Goal: Information Seeking & Learning: Learn about a topic

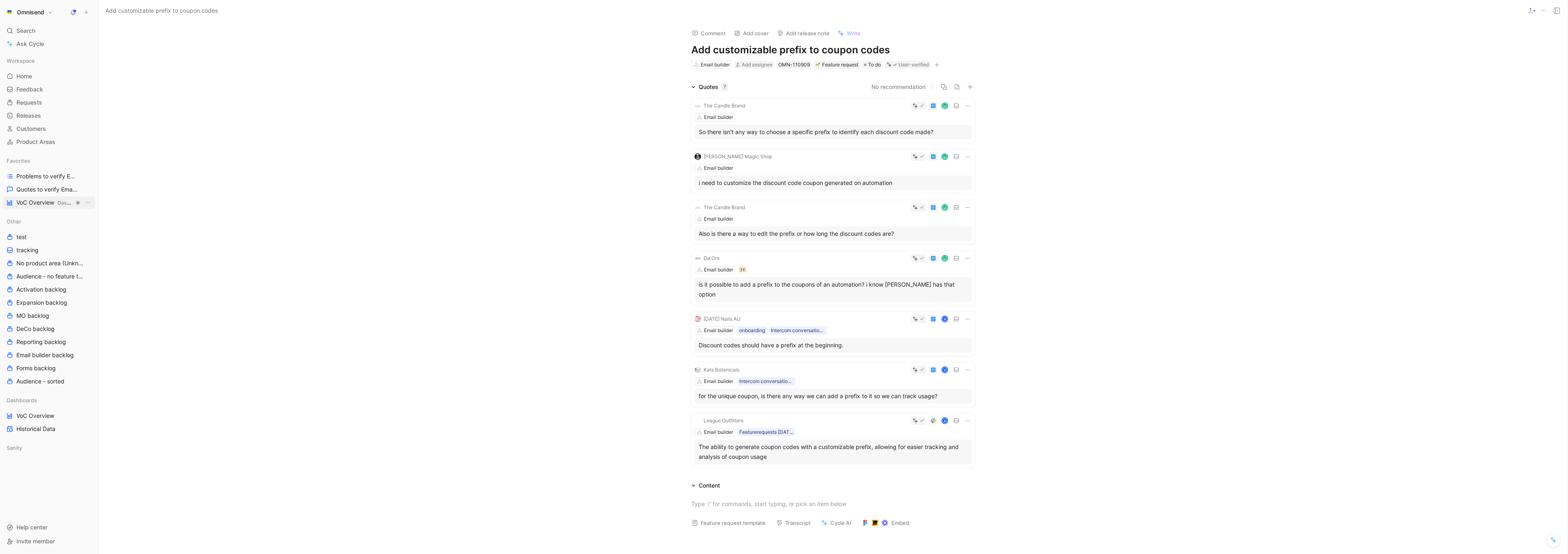
click at [20, 204] on span "VoC Overview Dashboards" at bounding box center [45, 203] width 58 height 9
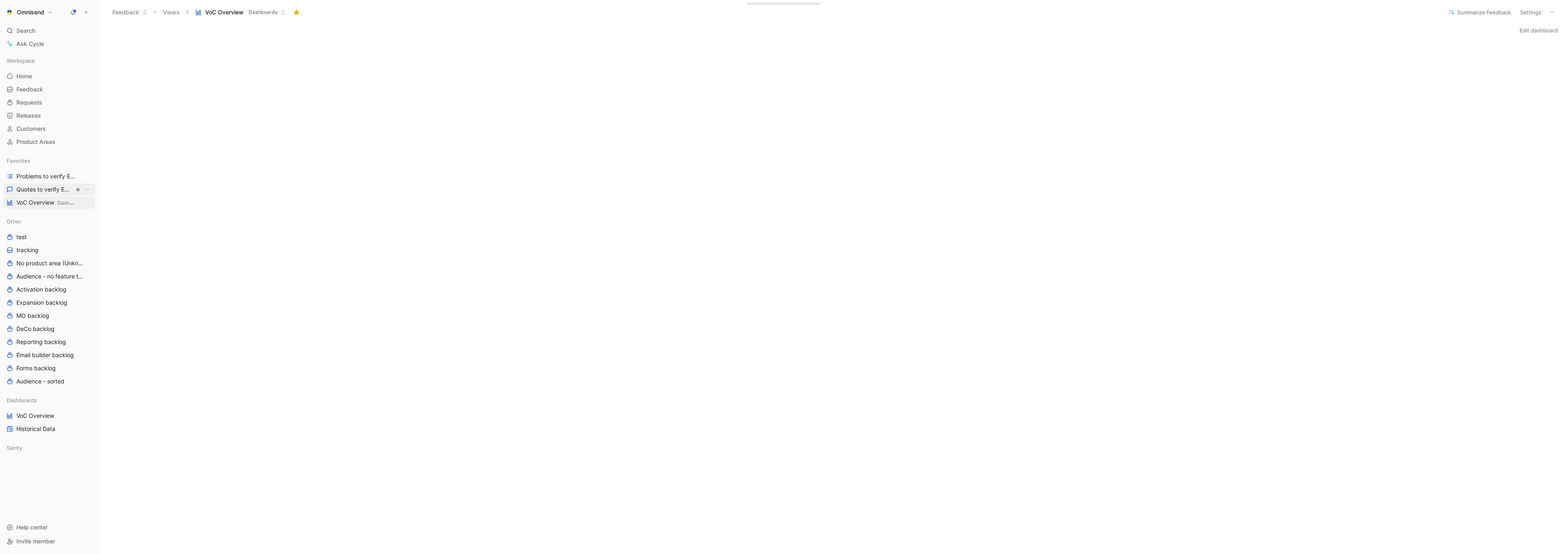
click at [50, 193] on span "Quotes to verify Email builder" at bounding box center [45, 189] width 58 height 8
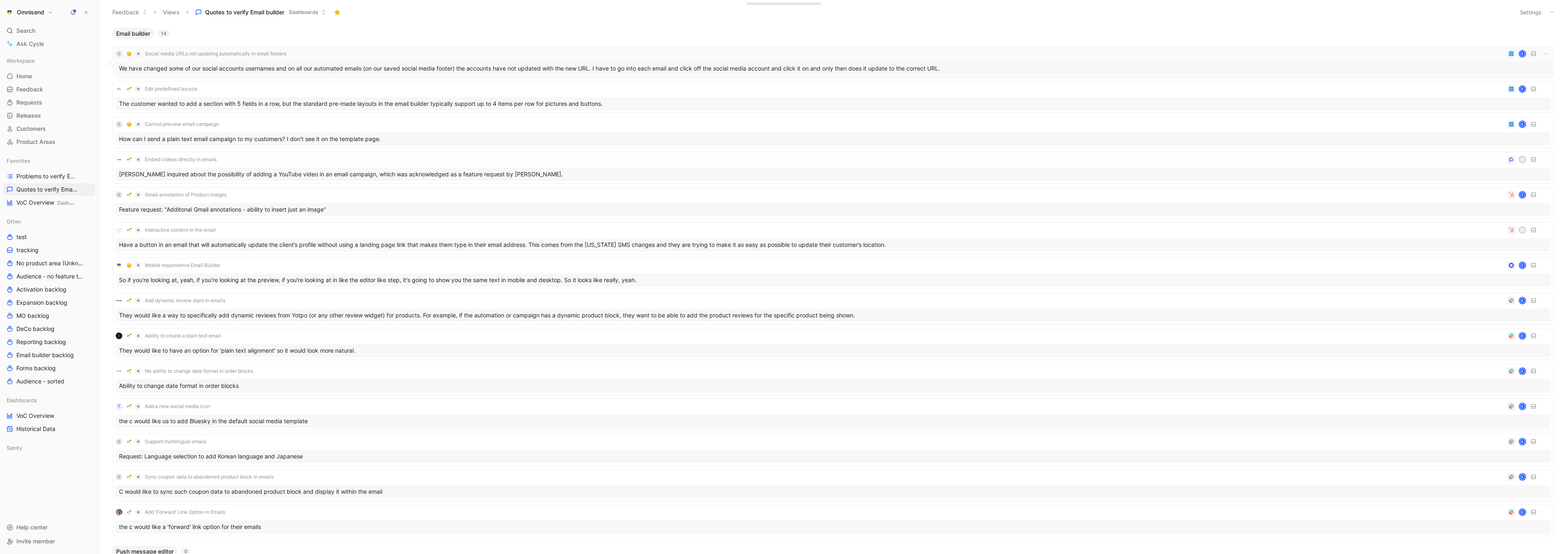
click at [234, 69] on div "We have changed some of our social accounts usernames and on all our automated …" at bounding box center [832, 68] width 1435 height 14
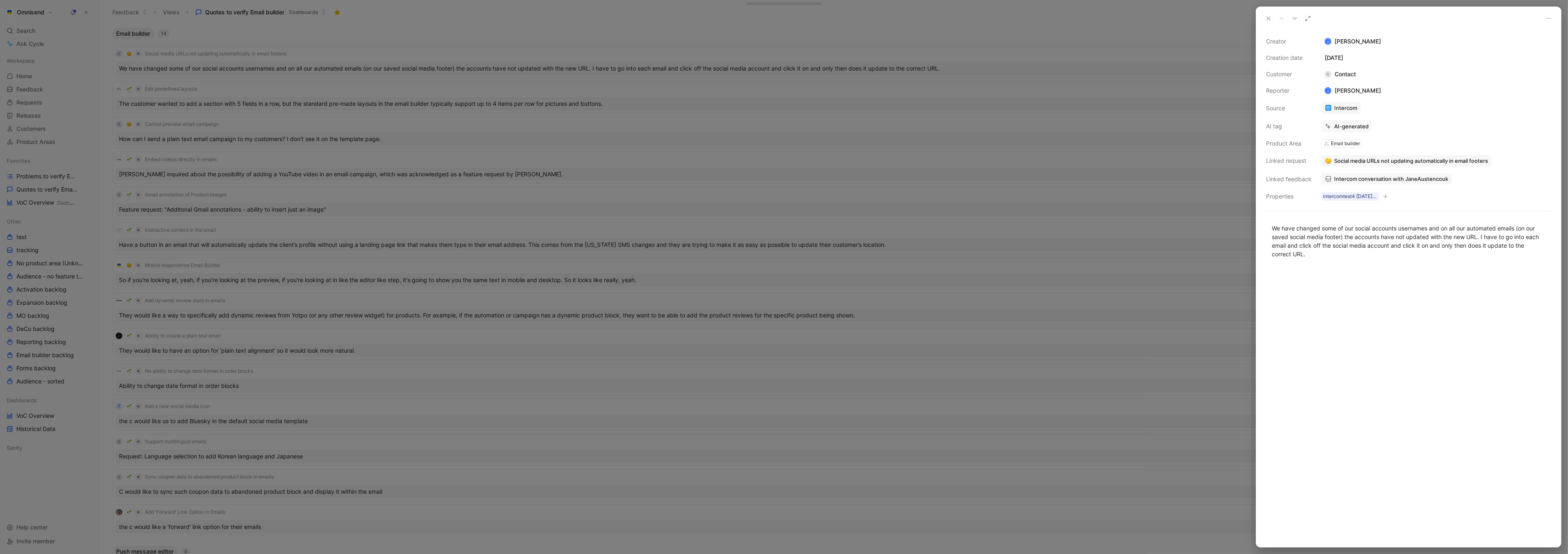
click at [1463, 160] on span "Social media URLs not updating automatically in email footers" at bounding box center [1410, 160] width 154 height 7
type input "Univer"
click at [1337, 207] on div "Univer [PERSON_NAME] Layouts" at bounding box center [1371, 207] width 235 height 10
click at [1177, 130] on div at bounding box center [784, 277] width 1568 height 554
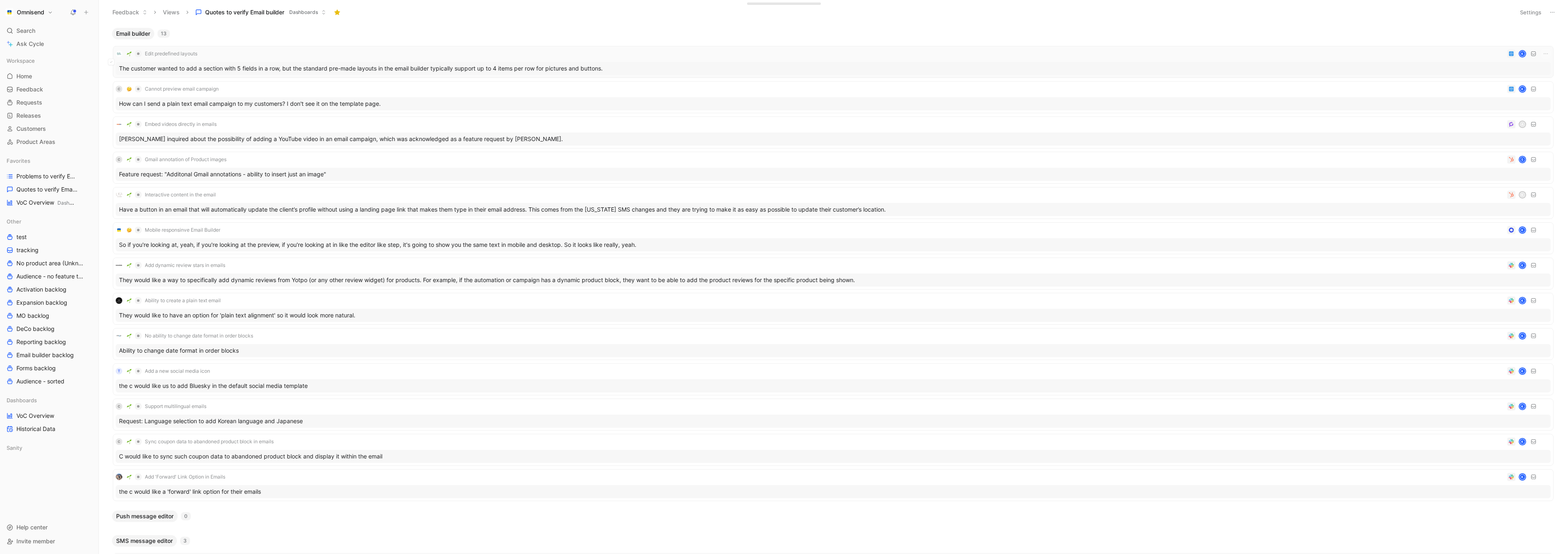
click at [449, 67] on div "The customer wanted to add a section with 5 fields in a row, but the standard p…" at bounding box center [832, 68] width 1435 height 14
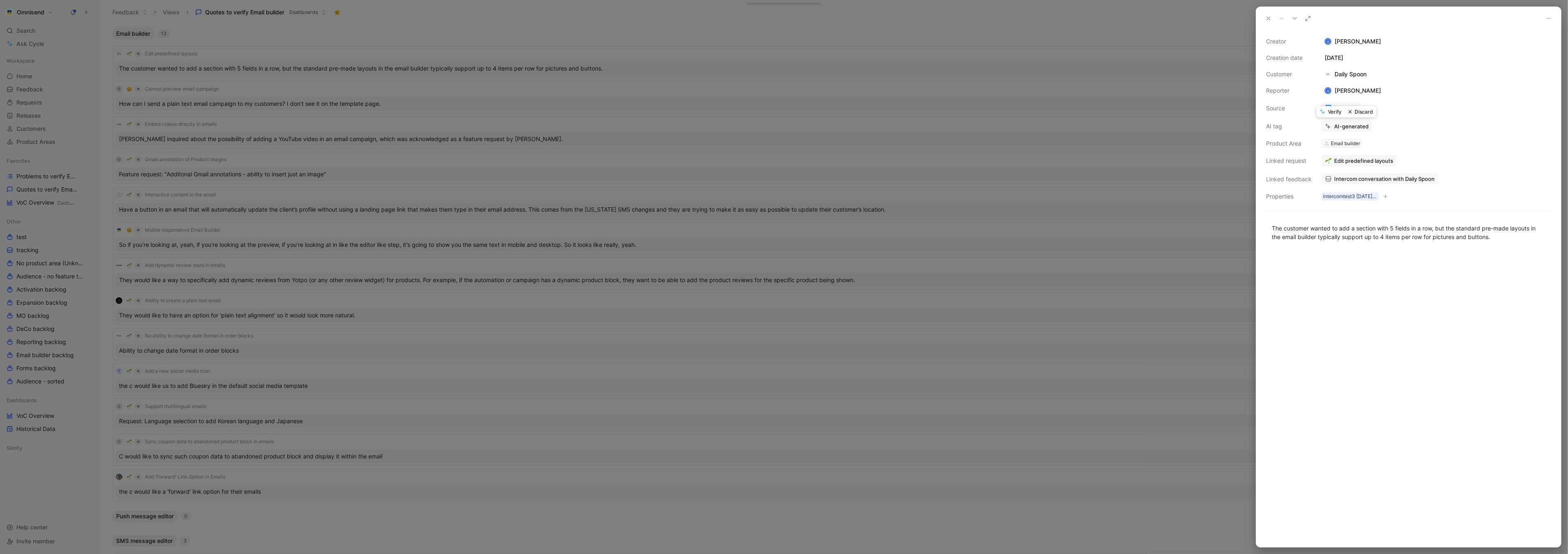
click at [1330, 114] on button "Verify" at bounding box center [1329, 112] width 28 height 12
click at [1378, 160] on span "Cannot preview email campaign" at bounding box center [1373, 160] width 80 height 7
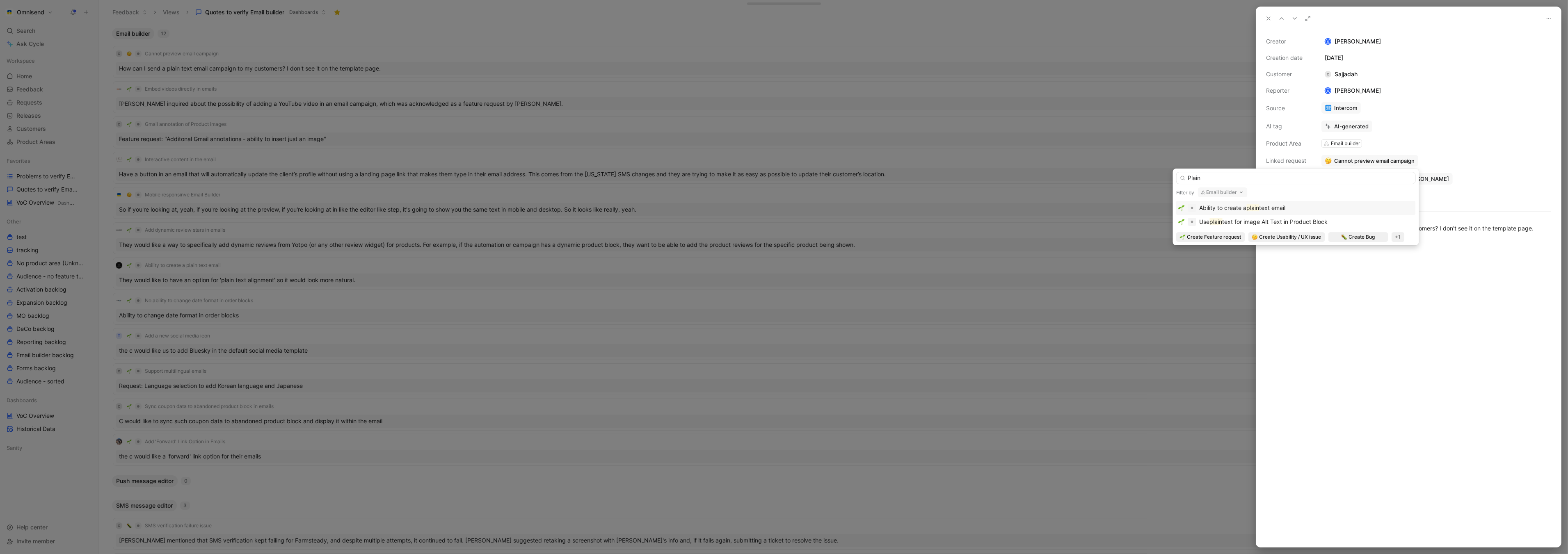
type input "Plain"
click at [1328, 201] on div "Ability to create a plain text email" at bounding box center [1296, 207] width 240 height 14
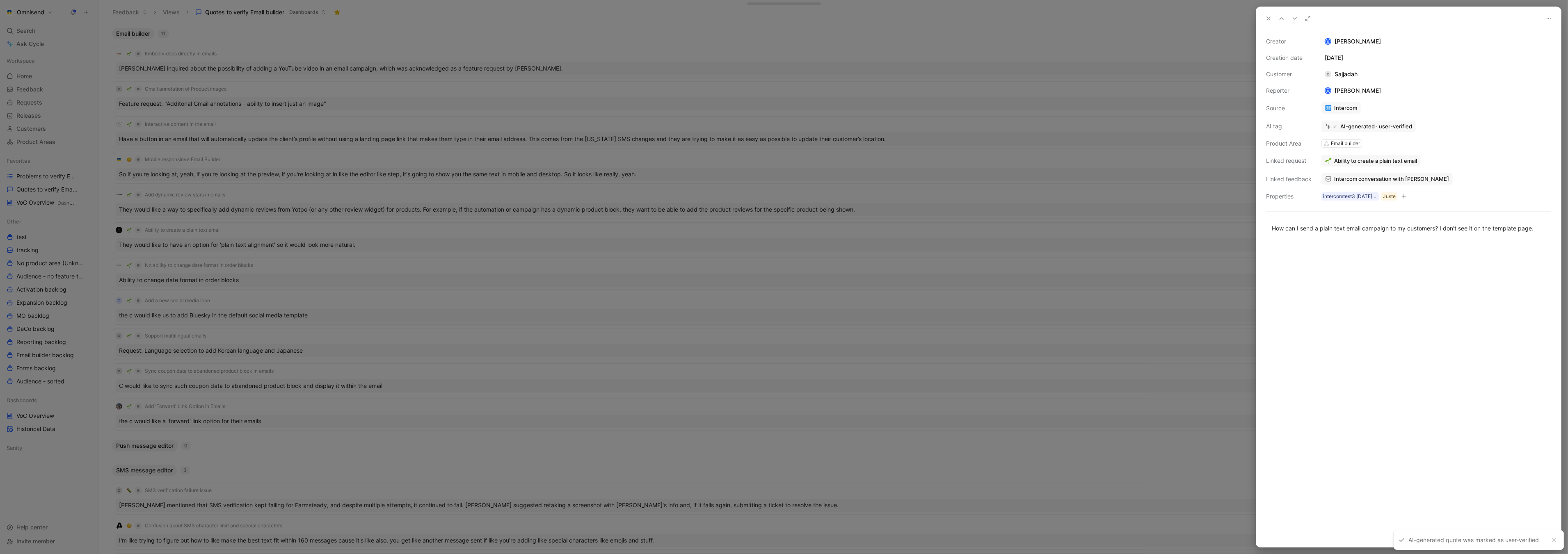
click at [1272, 15] on icon at bounding box center [1267, 18] width 6 height 6
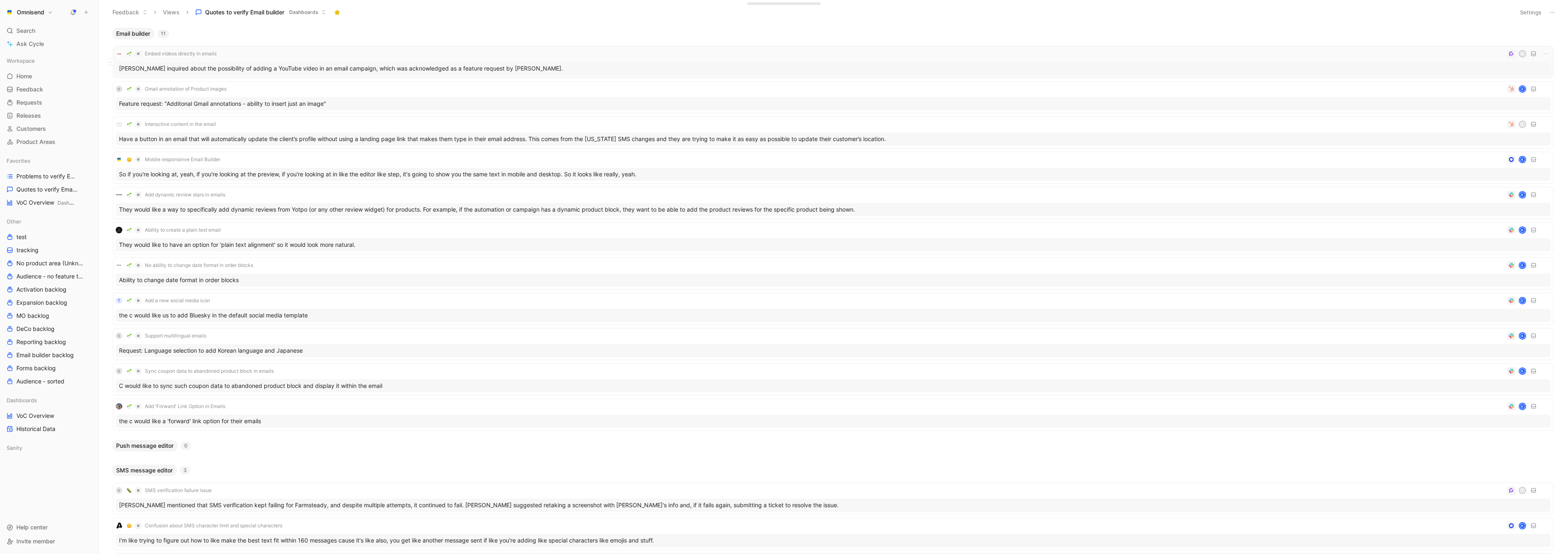
click at [345, 65] on div "[PERSON_NAME] inquired about the possibility of adding a YouTube video in an em…" at bounding box center [832, 68] width 1435 height 14
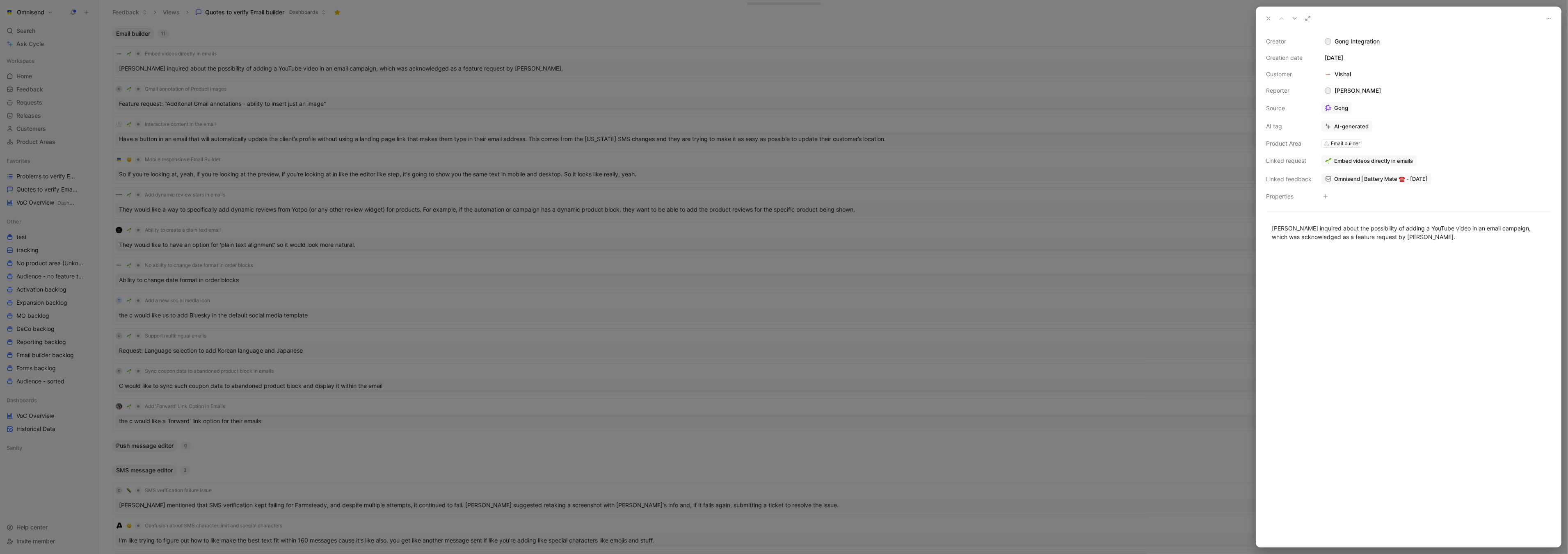
click at [1345, 126] on div "AI-generated" at bounding box center [1351, 126] width 34 height 7
click at [1330, 112] on button "Verify" at bounding box center [1329, 112] width 28 height 12
click at [1329, 109] on button "Verify" at bounding box center [1329, 112] width 28 height 12
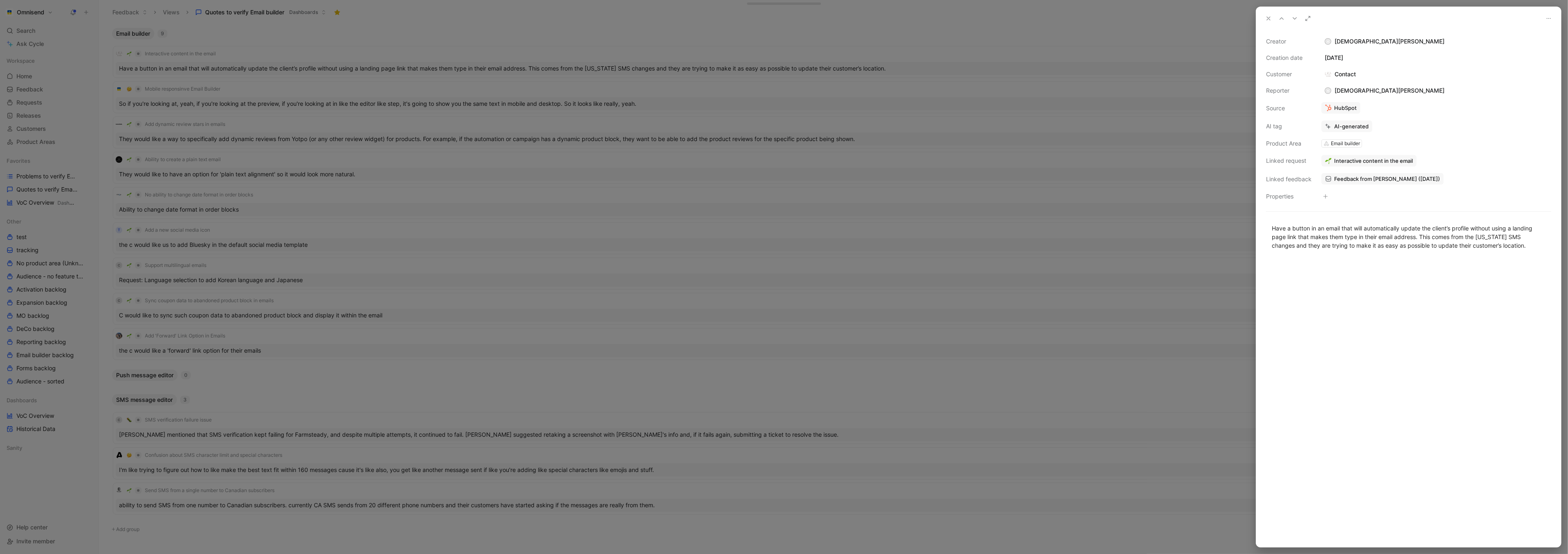
click at [1264, 17] on button at bounding box center [1268, 18] width 12 height 12
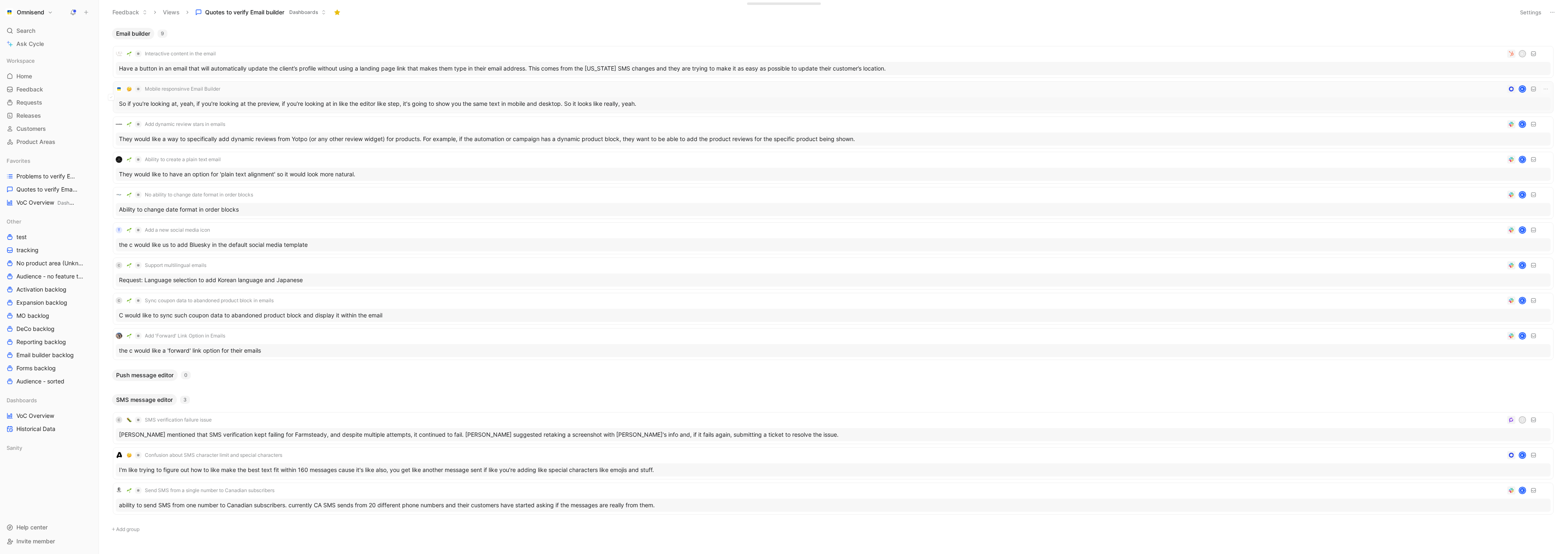
click at [393, 104] on div "So if you're looking at, yeah, if you're looking at the preview, if you're look…" at bounding box center [832, 104] width 1435 height 14
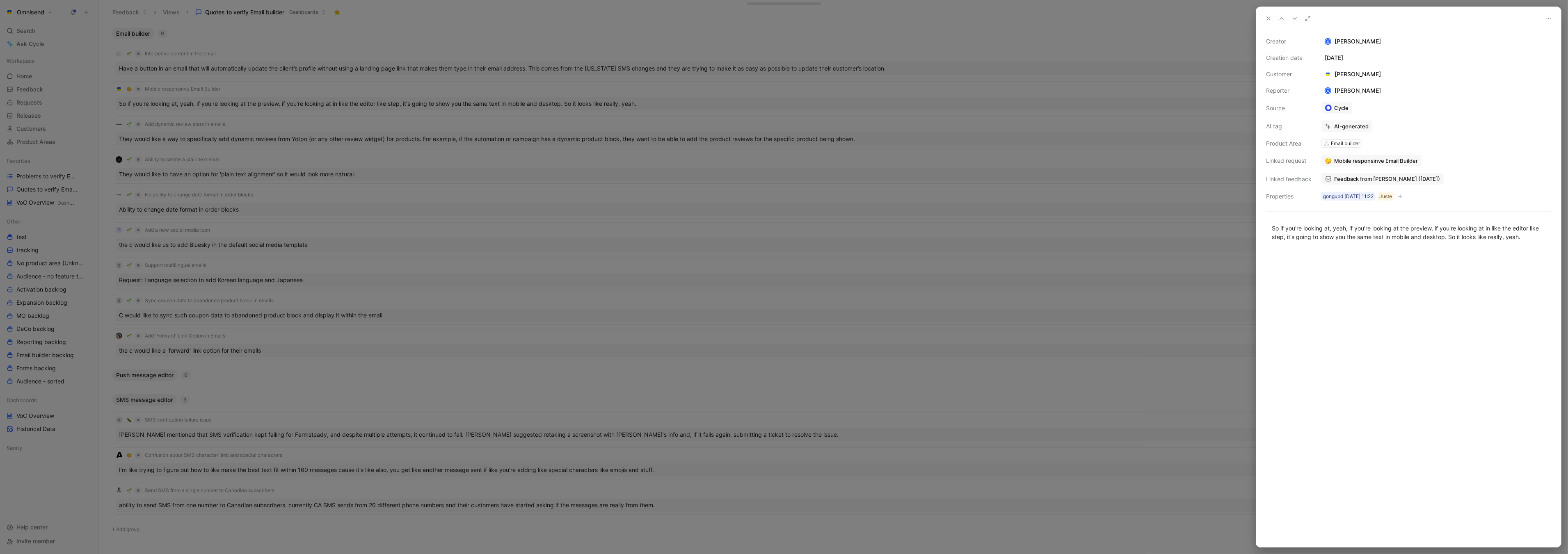
click at [1407, 179] on span "Feedback from [PERSON_NAME] ([DATE])" at bounding box center [1386, 178] width 105 height 7
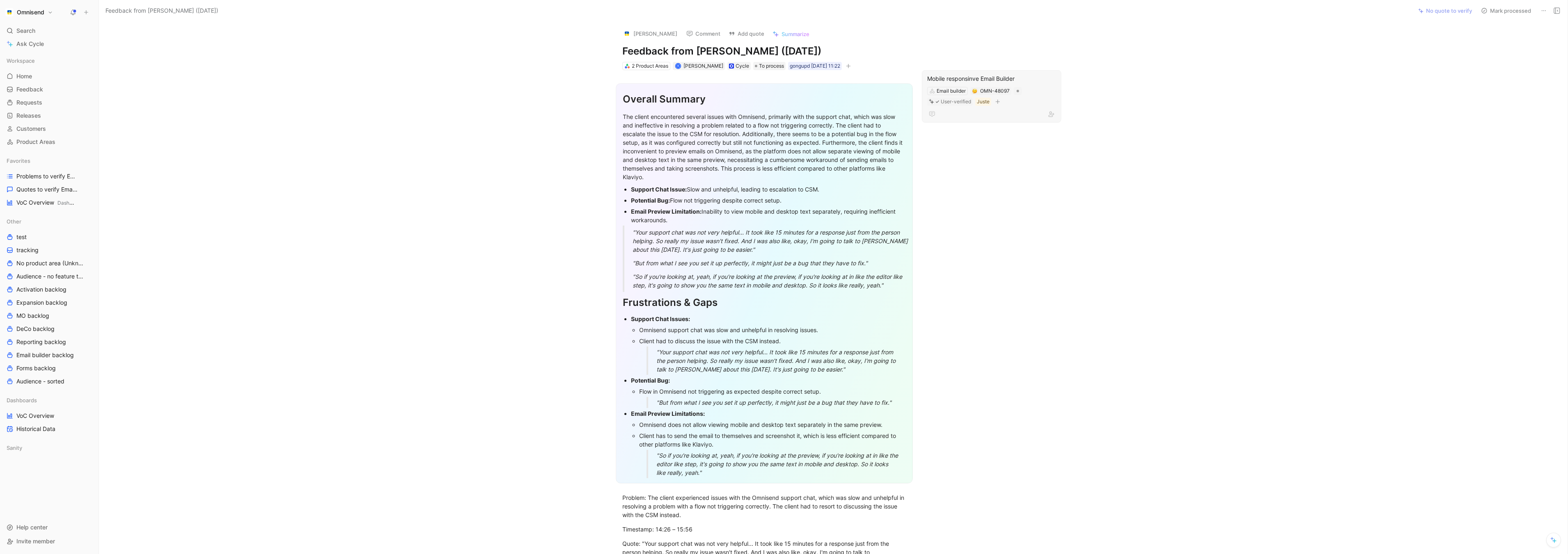
click at [1035, 86] on div "Email builder OMN-48097 User-verified Juste" at bounding box center [991, 96] width 131 height 21
click at [985, 71] on div "Mobile responsinve Email Builder Email builder OMN-48097 User-verified Juste" at bounding box center [991, 96] width 140 height 52
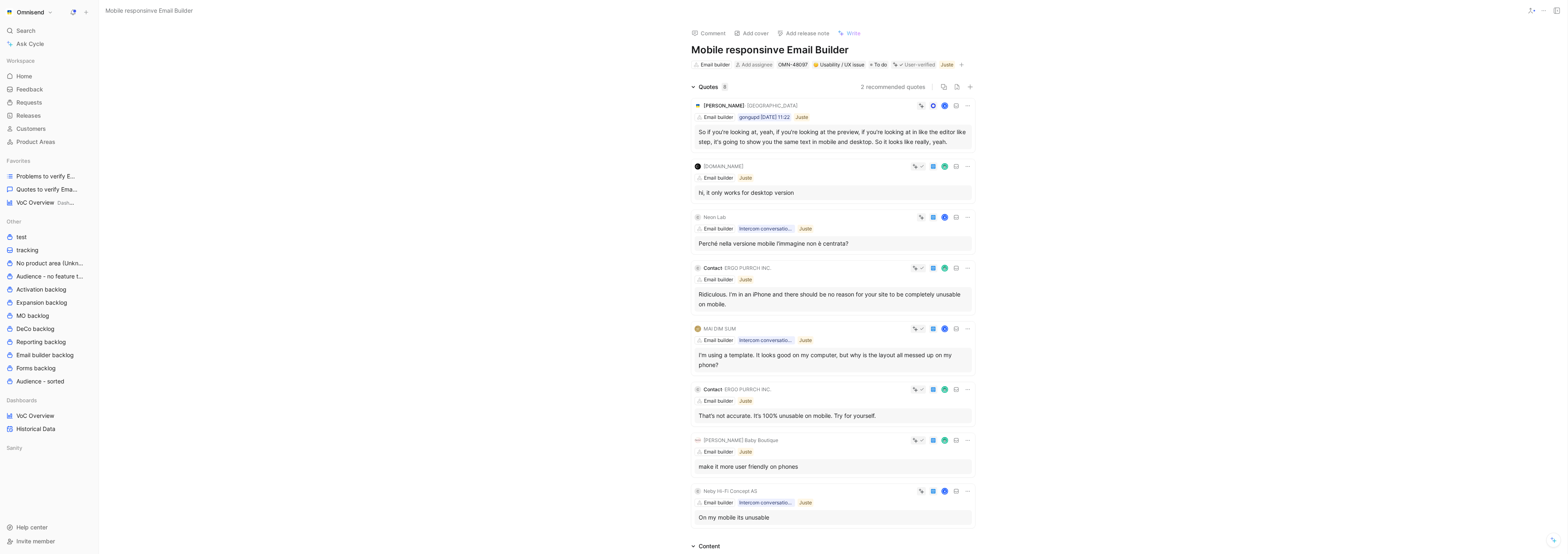
click at [783, 139] on div "So if you're looking at, yeah, if you're looking at the preview, if you're look…" at bounding box center [833, 137] width 269 height 20
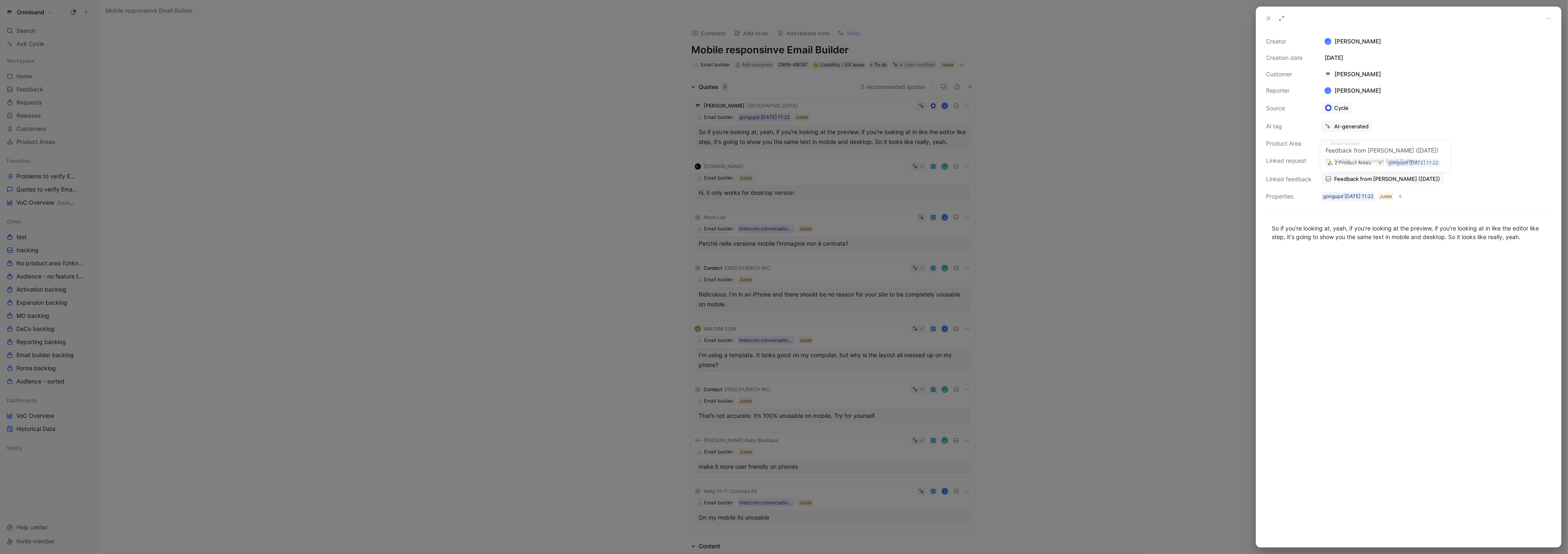
click at [1402, 178] on span "Feedback from [PERSON_NAME] ([DATE])" at bounding box center [1386, 178] width 105 height 7
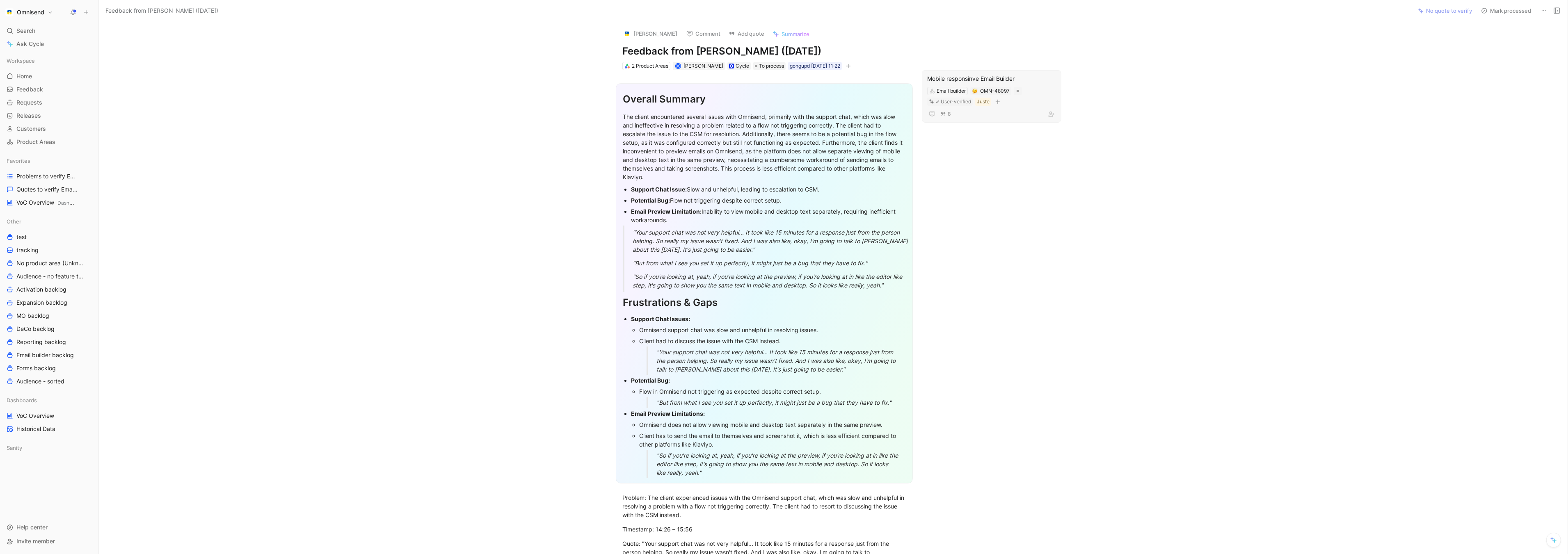
click at [1029, 77] on div "Mobile responsinve Email Builder" at bounding box center [991, 78] width 129 height 10
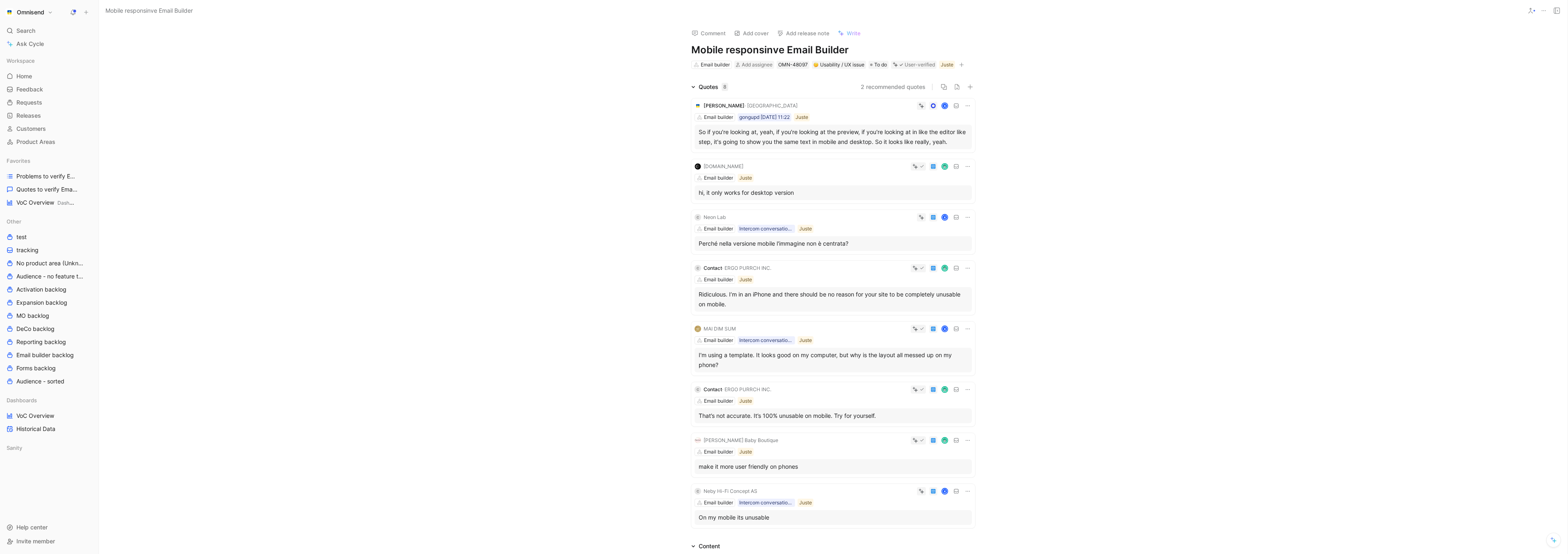
click at [835, 132] on div "So if you're looking at, yeah, if you're looking at the preview, if you're look…" at bounding box center [833, 137] width 269 height 20
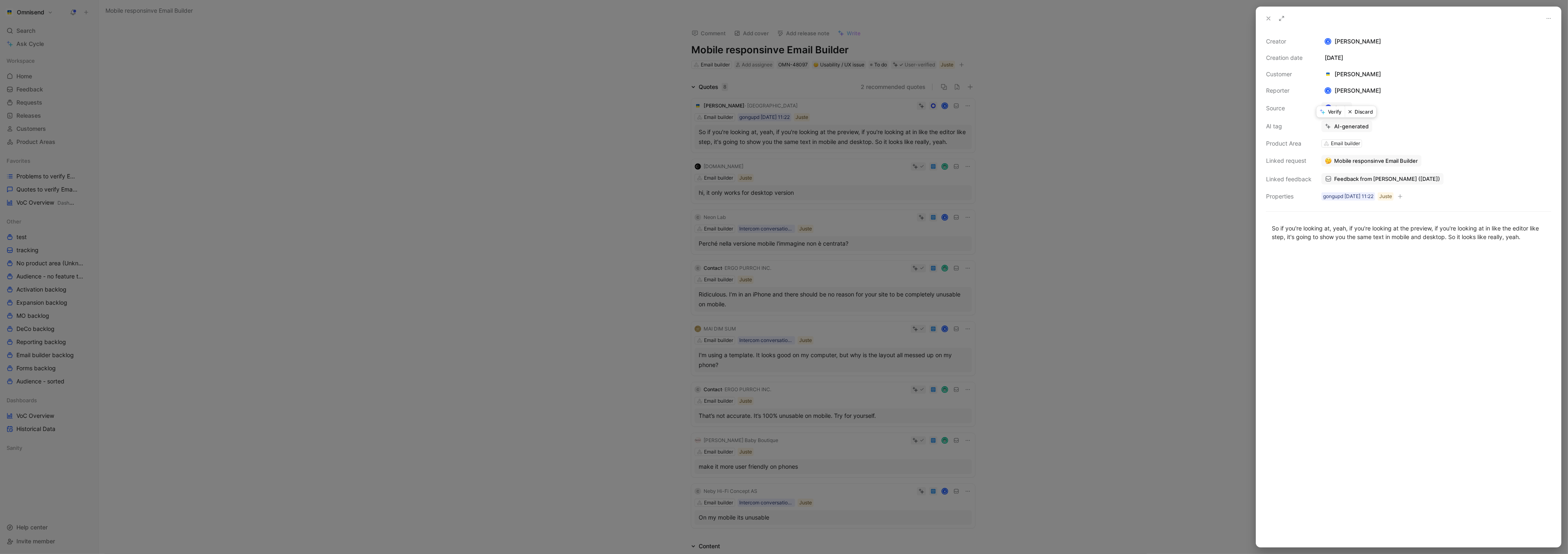
click at [1331, 113] on button "Verify" at bounding box center [1329, 112] width 28 height 12
click at [295, 127] on div at bounding box center [784, 277] width 1568 height 554
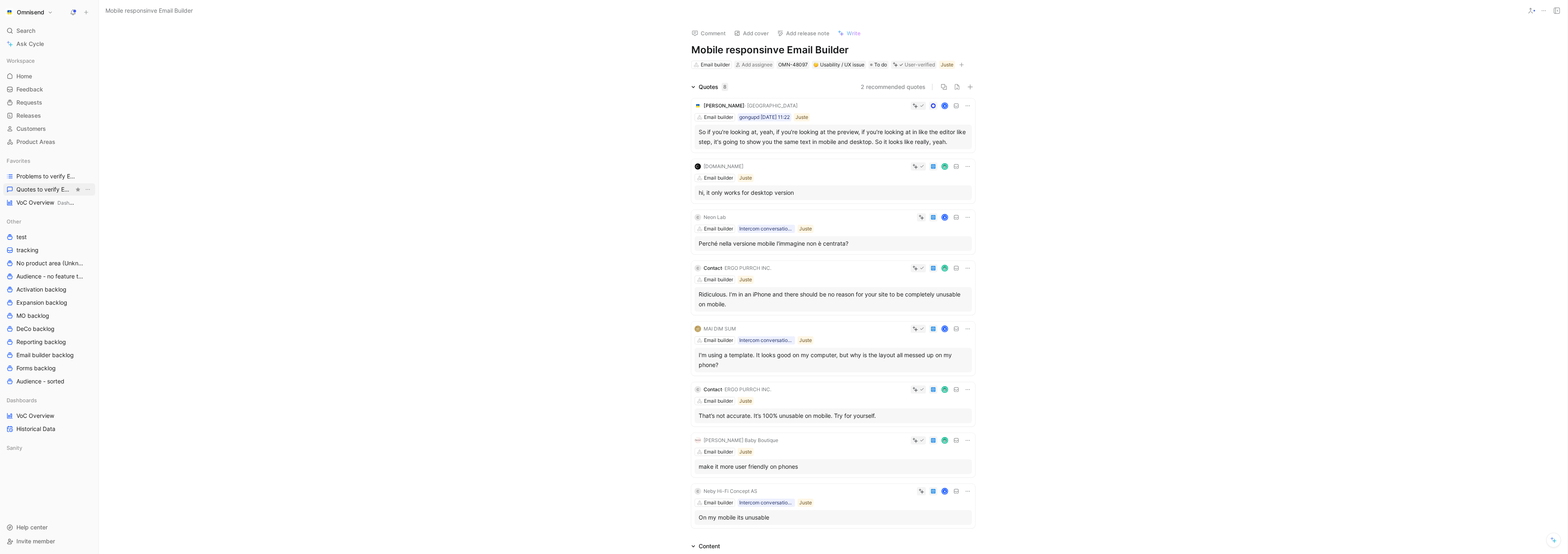
click at [45, 186] on span "Quotes to verify Email builder" at bounding box center [45, 189] width 58 height 8
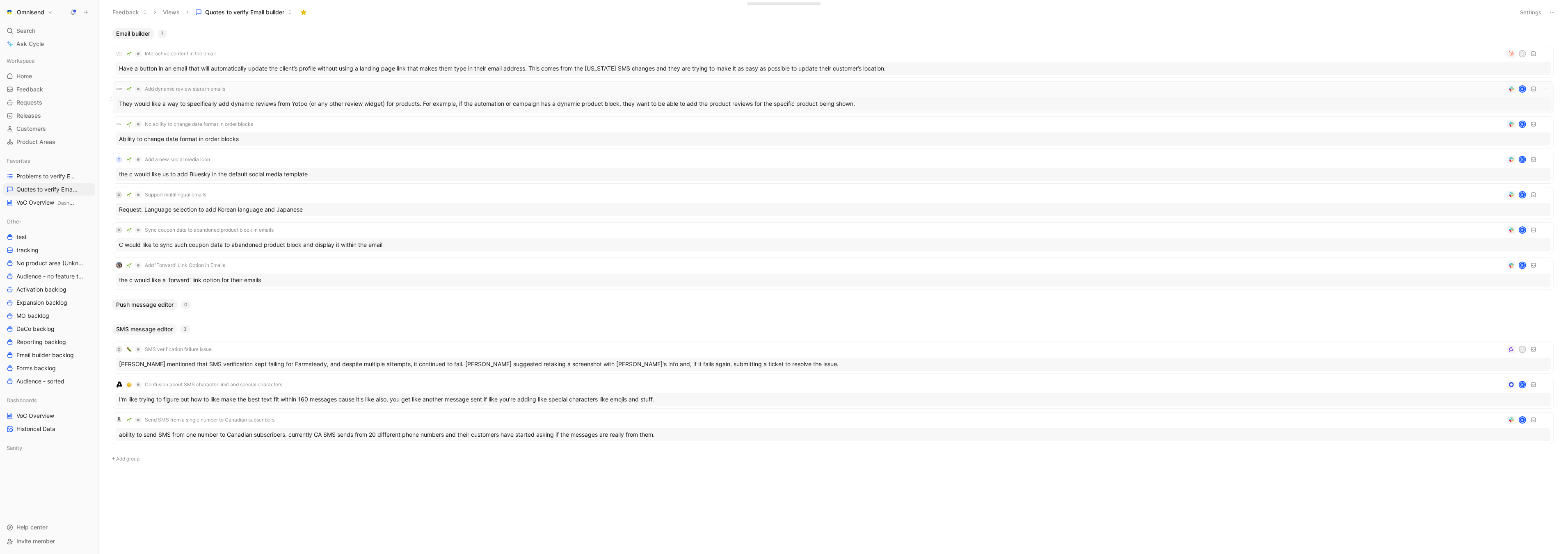
click at [309, 106] on div "They would like a way to specifically add dynamic reviews from Yotpo (or any ot…" at bounding box center [832, 104] width 1435 height 14
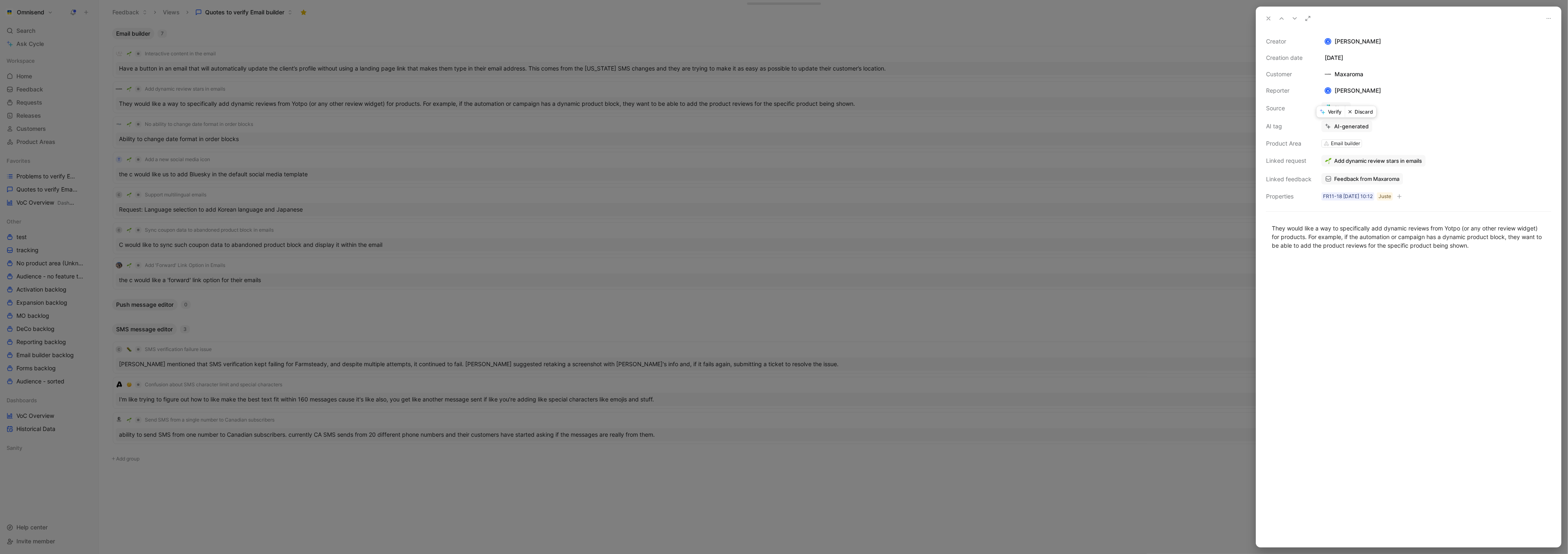
click at [1329, 115] on button "Verify" at bounding box center [1329, 112] width 28 height 12
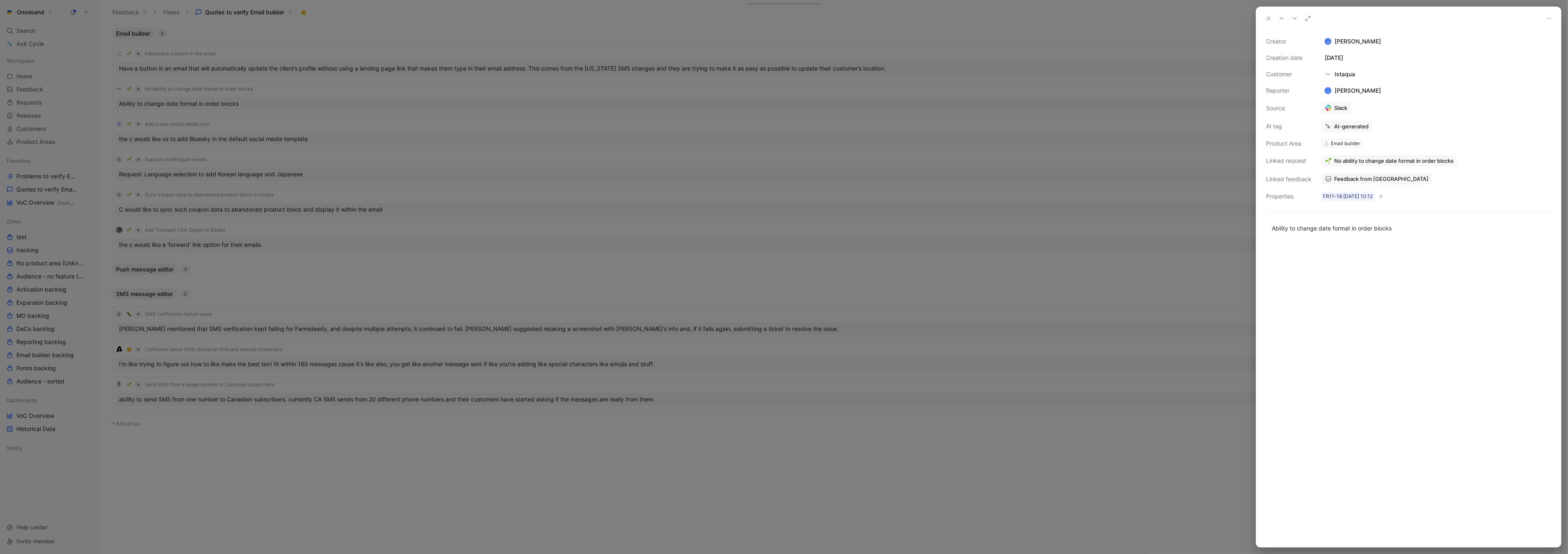
click at [1370, 181] on span "Feedback from [GEOGRAPHIC_DATA]" at bounding box center [1381, 178] width 95 height 7
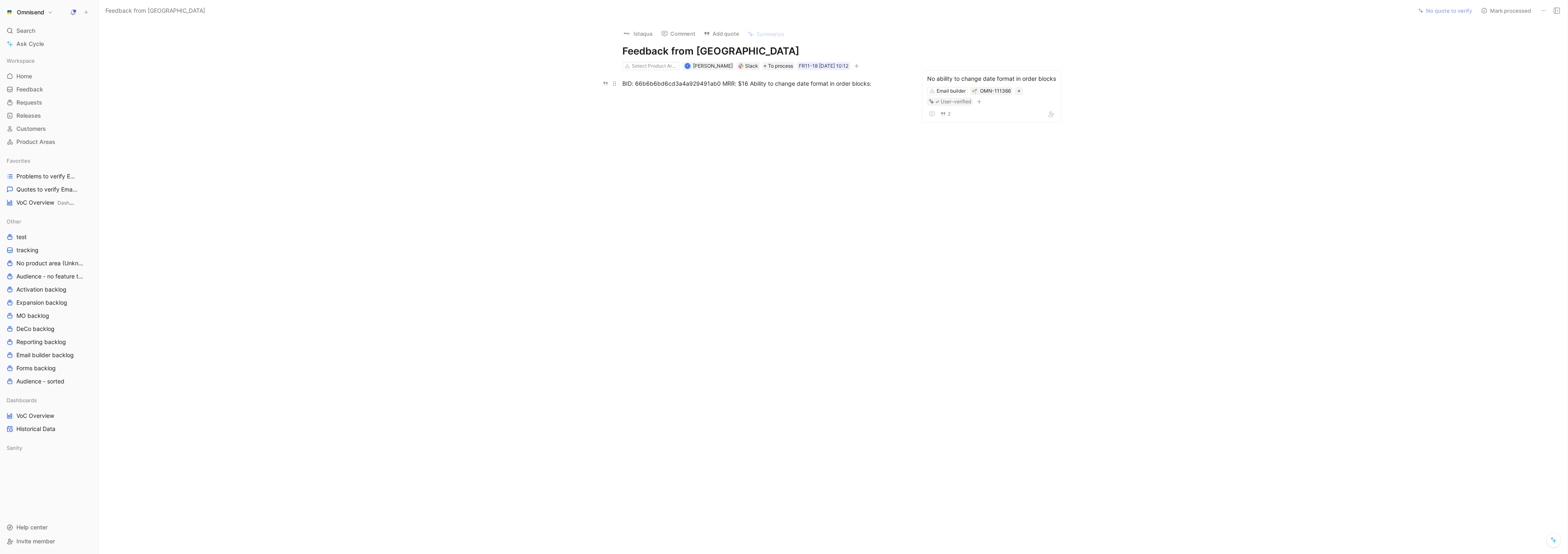
click at [648, 82] on div "BID: 66b6b6bd6cd3a4a929491ab0 MRR: $16 Ability to change date format in order b…" at bounding box center [764, 84] width 284 height 9
copy div "66b6b6bd6cd3a4a929491ab0"
click at [980, 79] on div "No ability to change date format in order blocks" at bounding box center [991, 78] width 129 height 10
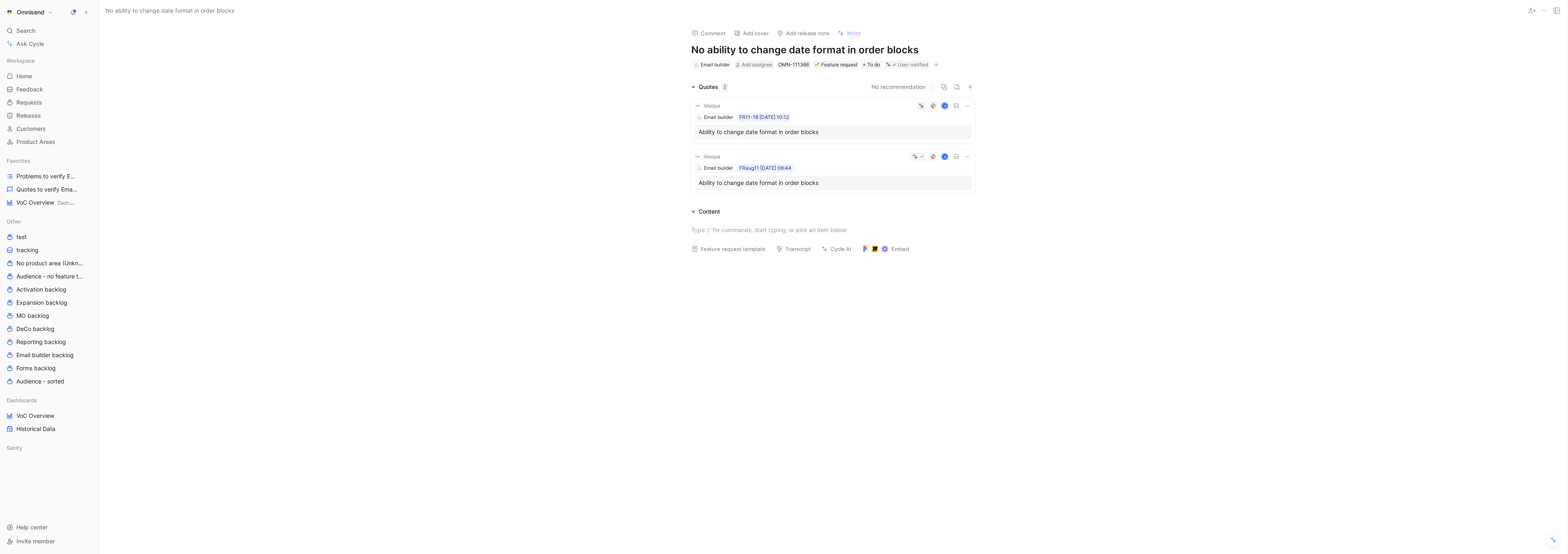
click at [779, 132] on div "Ability to change date format in order blocks" at bounding box center [833, 132] width 269 height 10
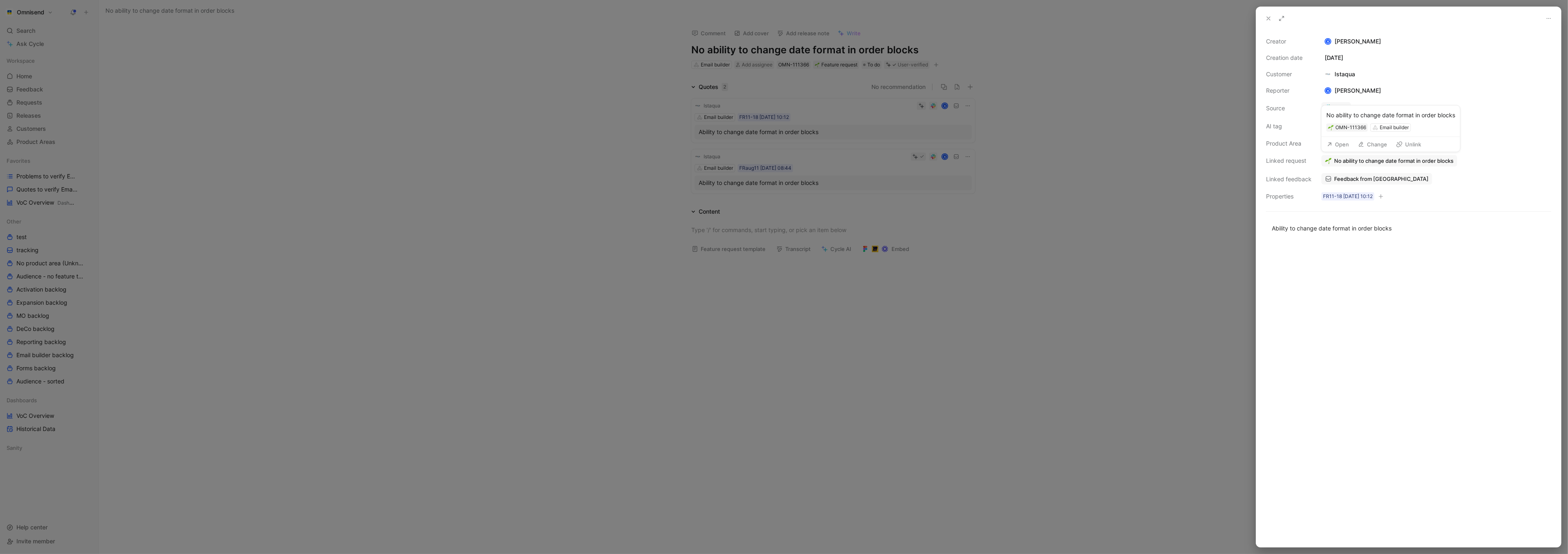
click at [1424, 161] on span "No ability to change date format in order blocks" at bounding box center [1393, 160] width 120 height 7
type input "predefined"
click at [1370, 204] on div "Edit predefined layouts" at bounding box center [1335, 207] width 235 height 10
click at [1154, 115] on div at bounding box center [784, 277] width 1568 height 554
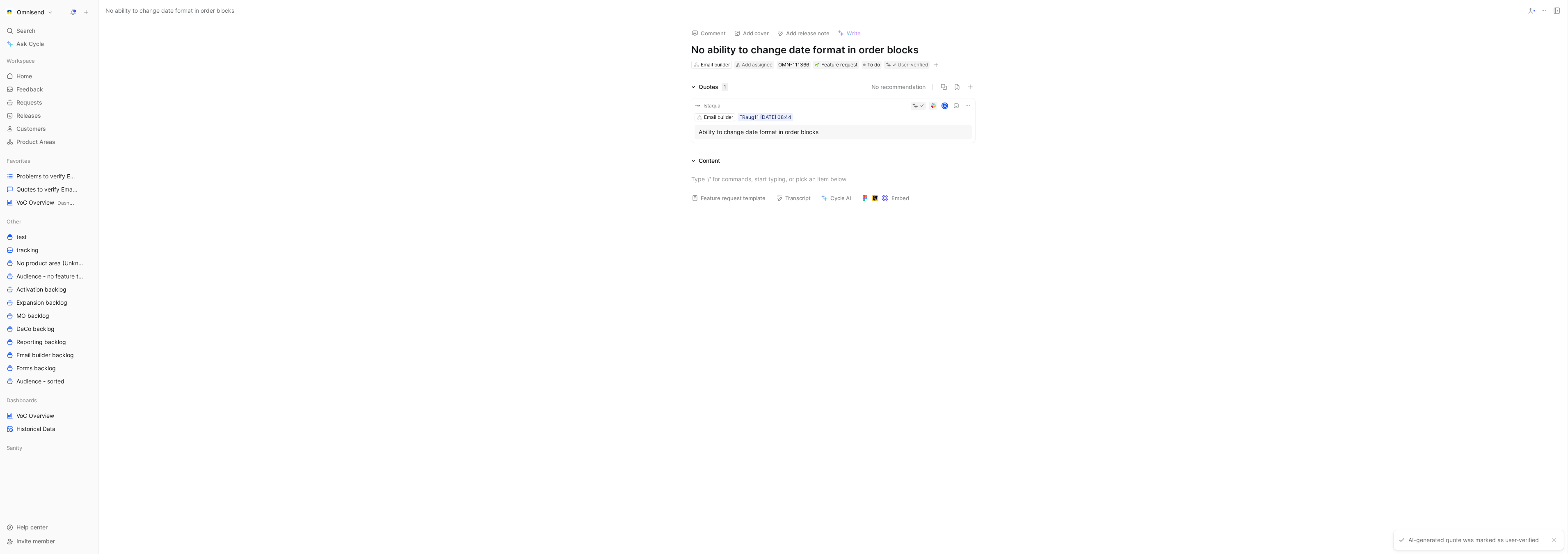
click at [965, 103] on icon at bounding box center [967, 105] width 6 height 6
click at [947, 153] on div "Delete quote" at bounding box center [947, 157] width 43 height 10
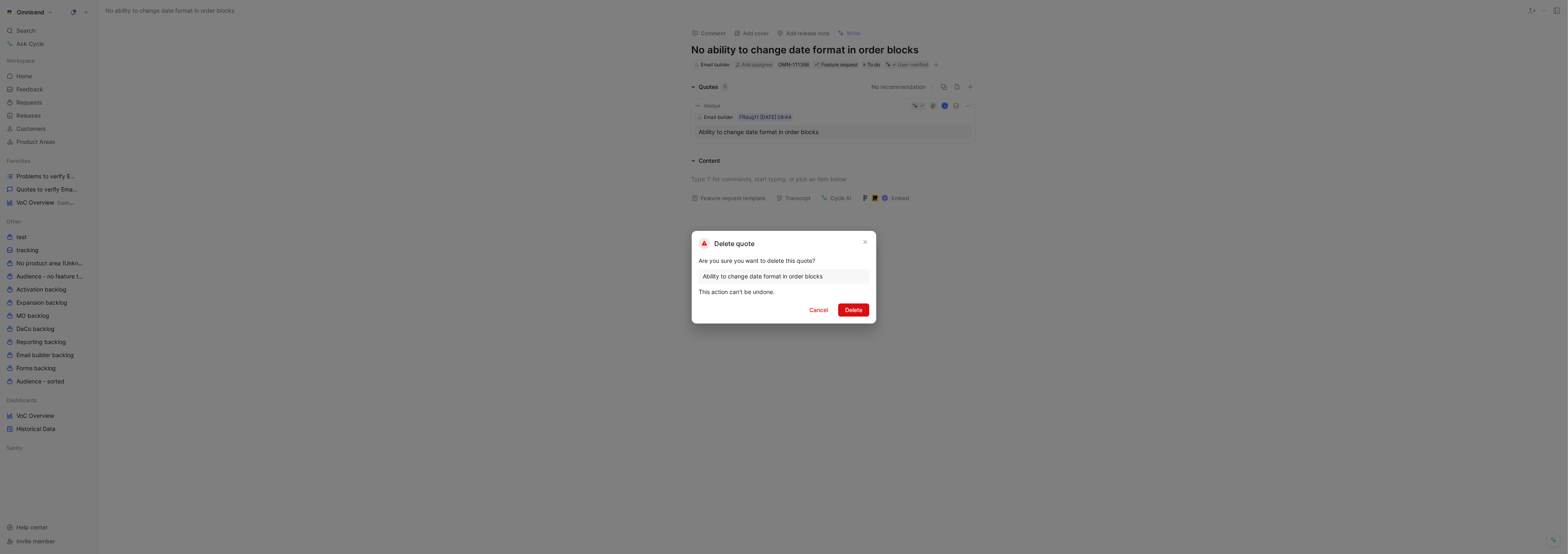
click at [851, 313] on span "Delete" at bounding box center [853, 310] width 17 height 10
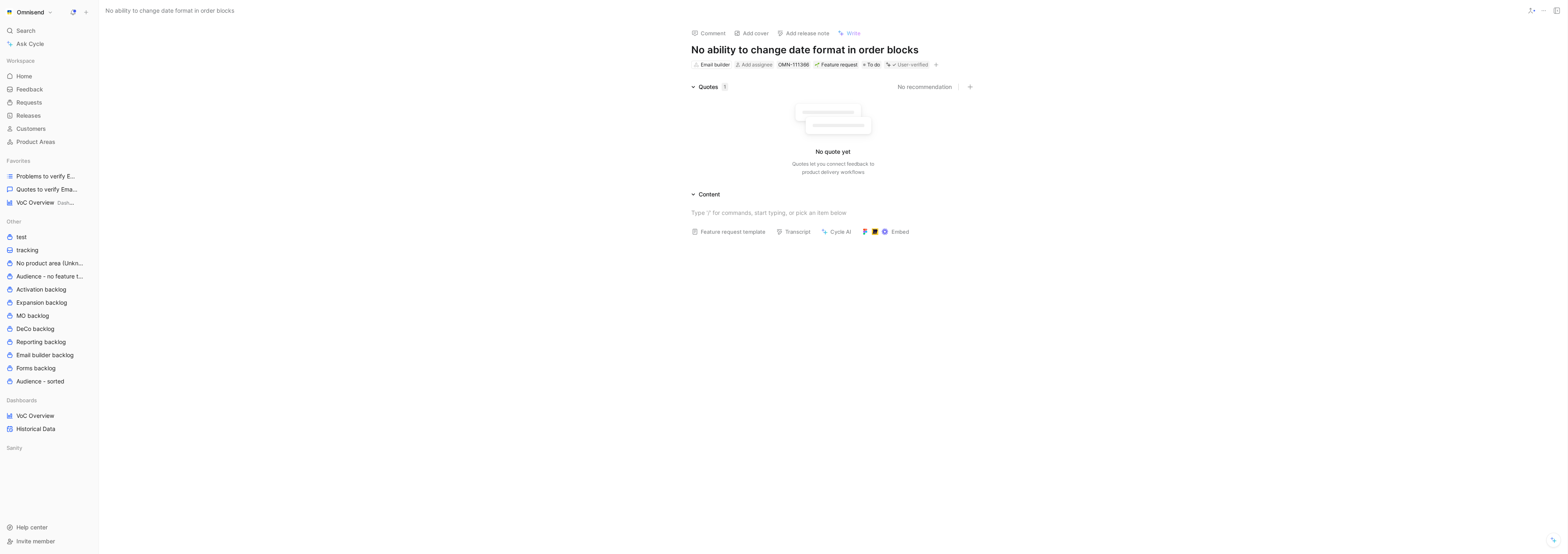
click at [1540, 12] on icon at bounding box center [1543, 10] width 6 height 6
click at [1519, 64] on div "Delete" at bounding box center [1510, 64] width 71 height 10
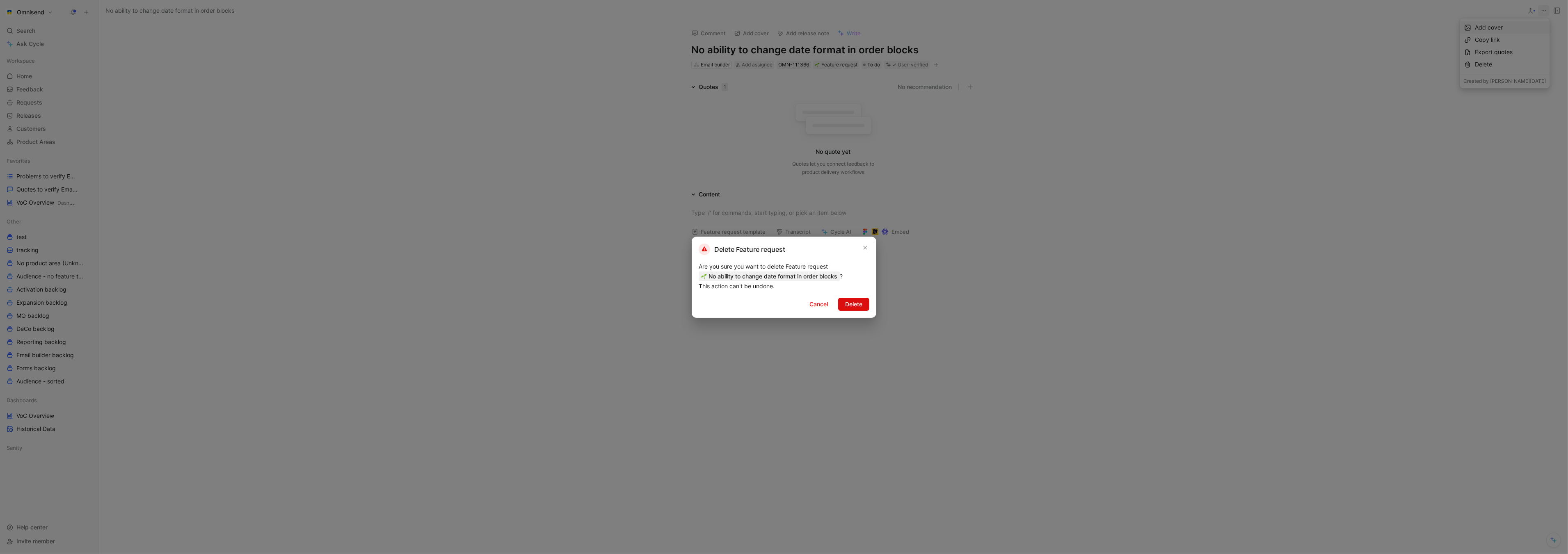
click at [860, 303] on span "Delete" at bounding box center [853, 304] width 17 height 10
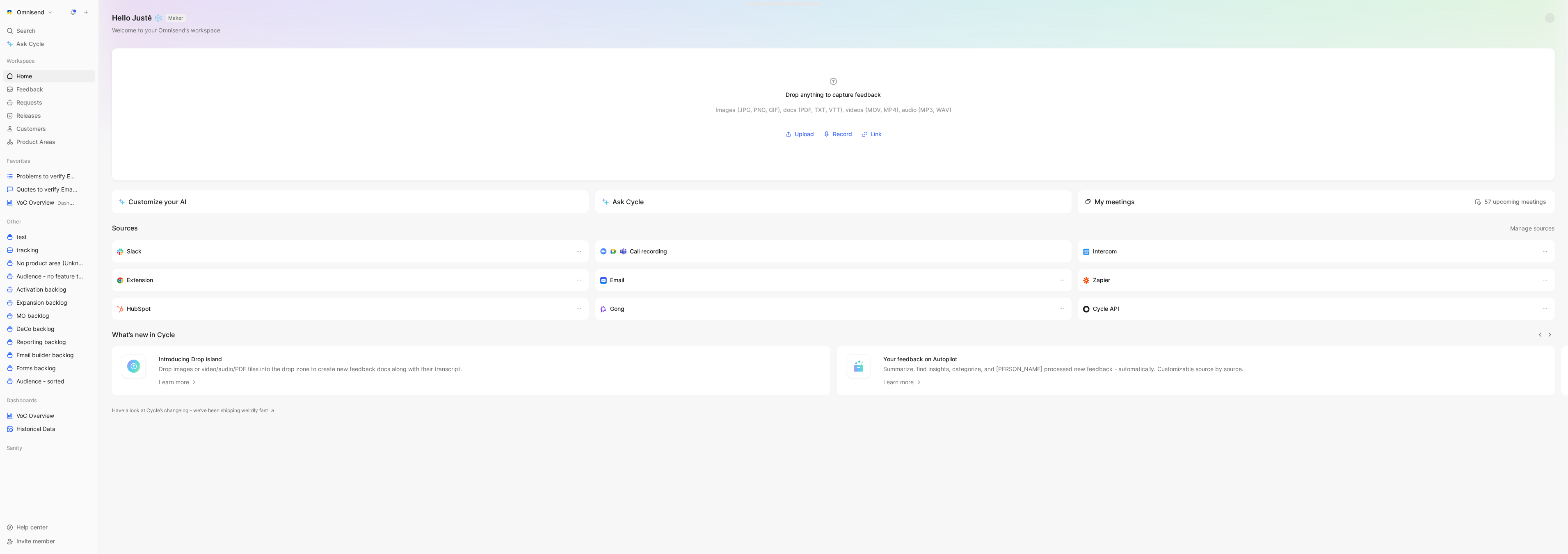
scroll to position [0, 0]
click at [31, 193] on span "Quotes to verify Email builder" at bounding box center [45, 189] width 58 height 8
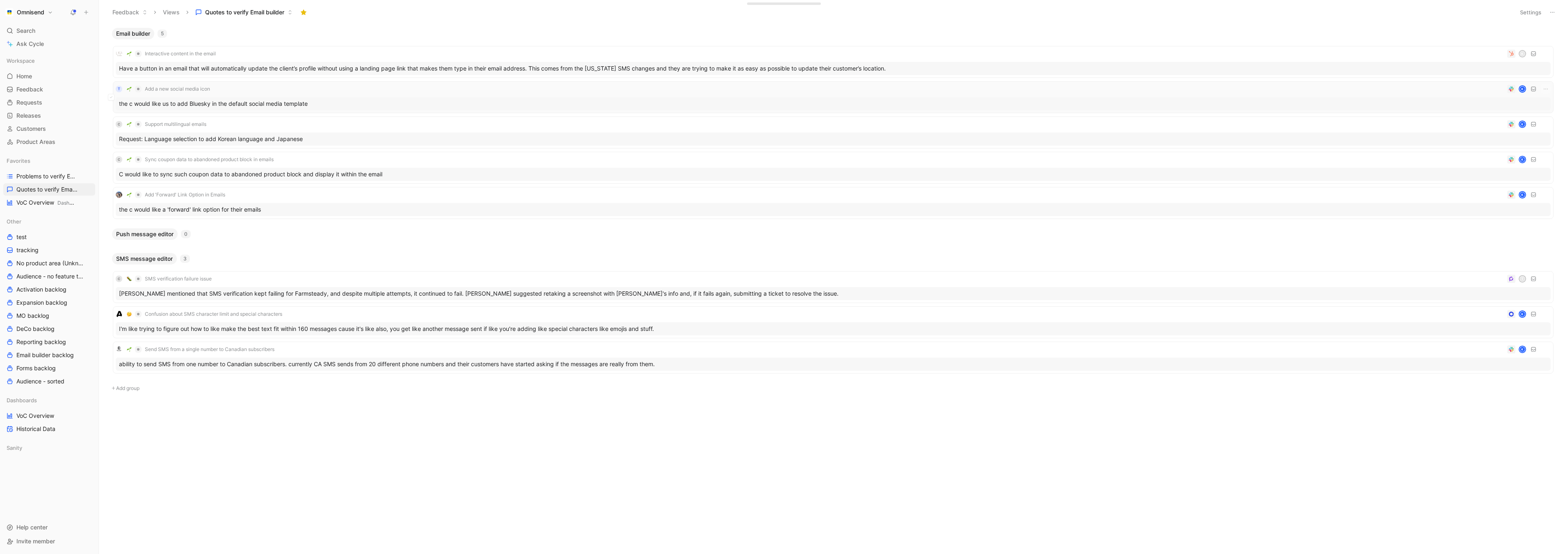
click at [189, 103] on div "the c would like us to add Bluesky in the default social media template" at bounding box center [832, 104] width 1435 height 14
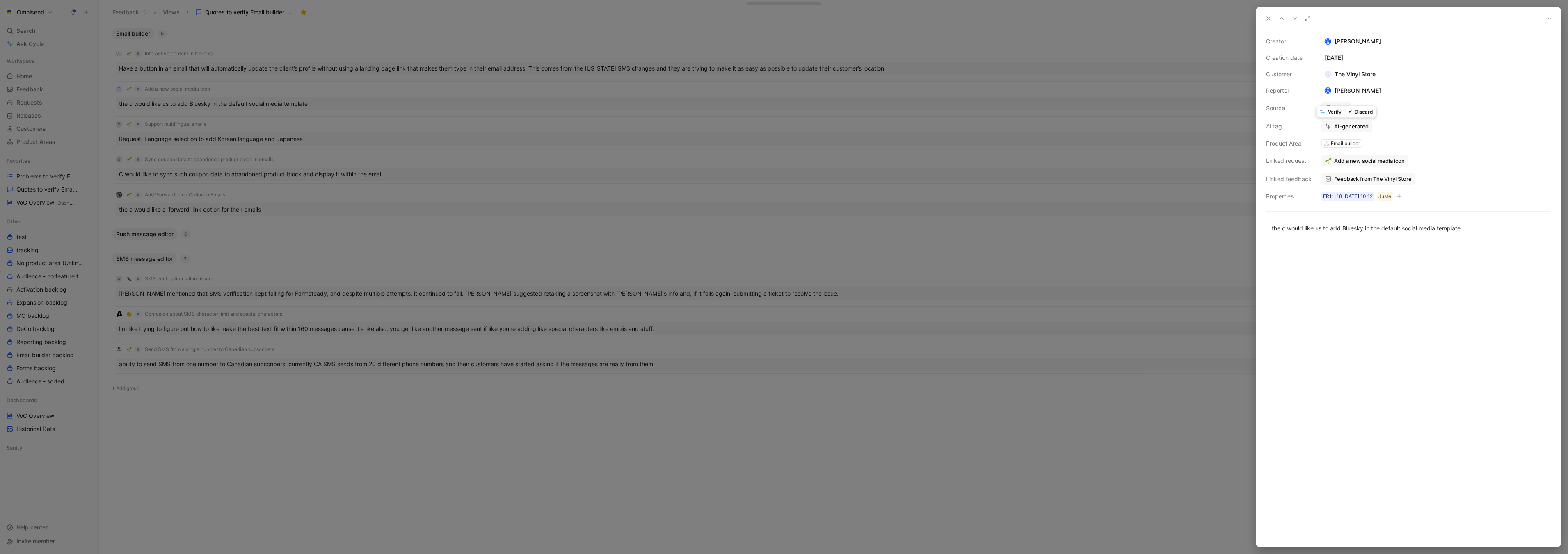
click at [1335, 110] on button "Verify" at bounding box center [1329, 112] width 28 height 12
click at [1383, 157] on span "Support multilingual emails" at bounding box center [1367, 160] width 68 height 7
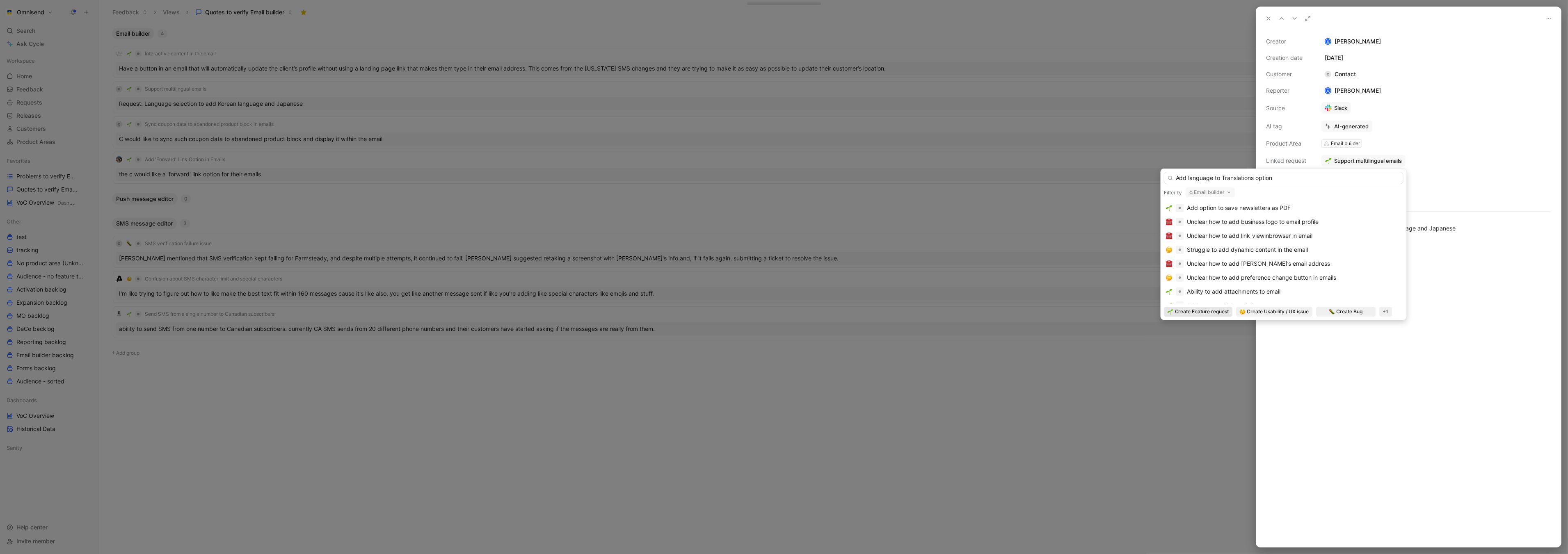
type input "Add language to Translations option"
click at [1189, 312] on span "Create Feature request" at bounding box center [1201, 312] width 54 height 8
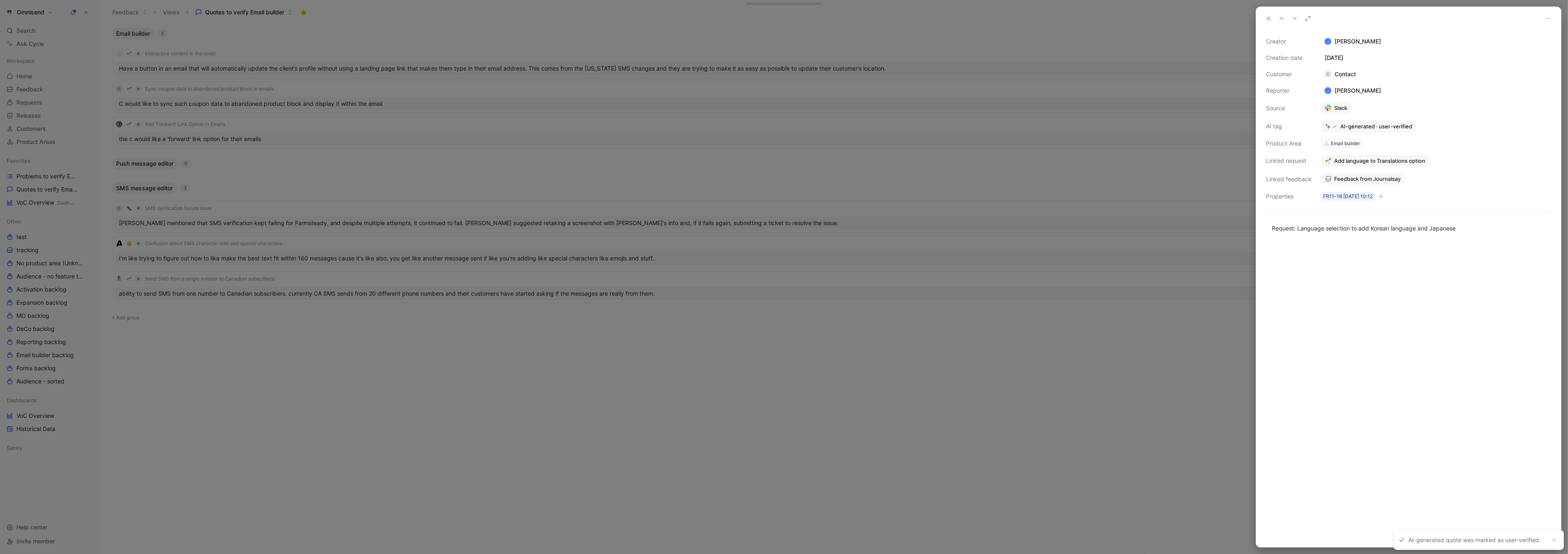
click at [1201, 104] on div at bounding box center [784, 277] width 1568 height 554
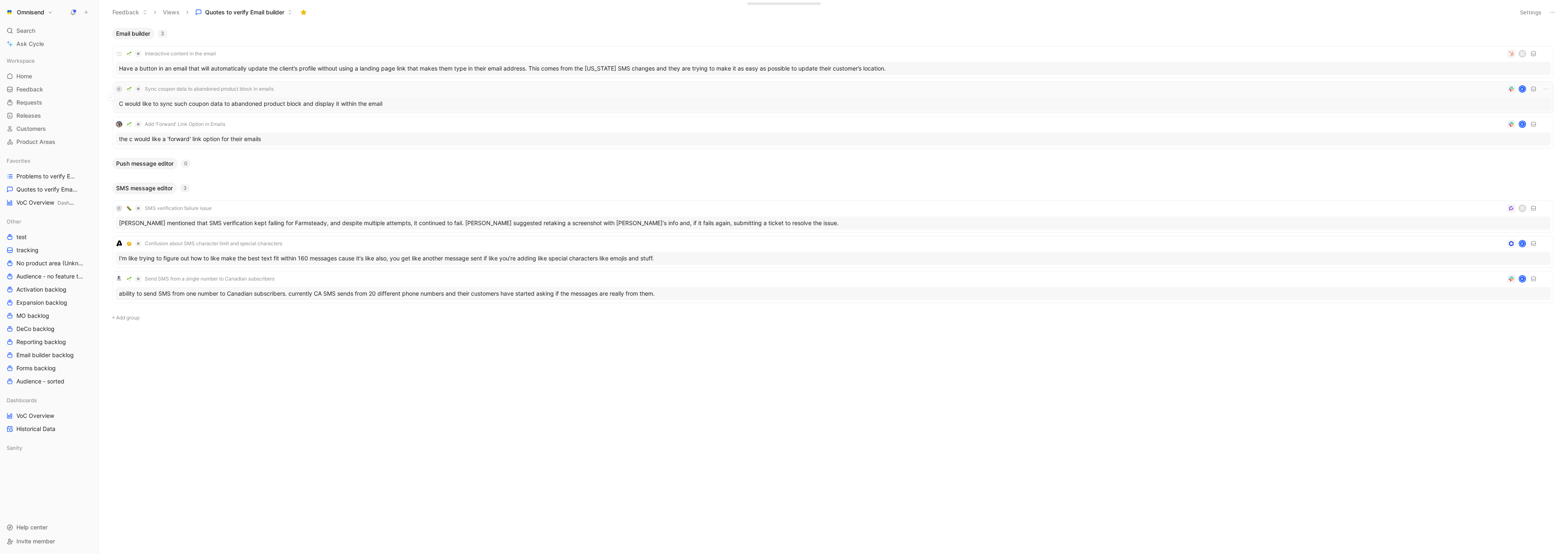
click at [422, 106] on div "C would like to sync such coupon data to abandoned product block and display it…" at bounding box center [832, 104] width 1435 height 14
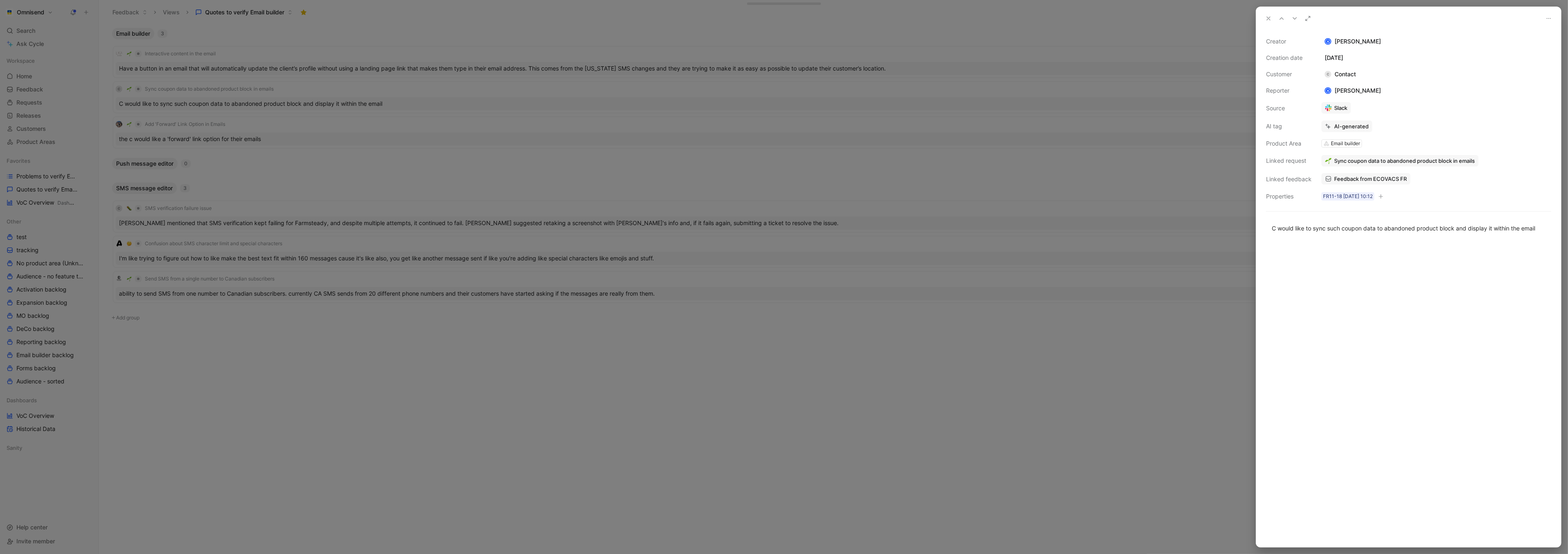
click at [1427, 163] on span "Sync coupon data to abandoned product block in emails" at bounding box center [1404, 160] width 140 height 7
click at [1366, 178] on span "Feedback from ECOVACS FR" at bounding box center [1370, 178] width 73 height 7
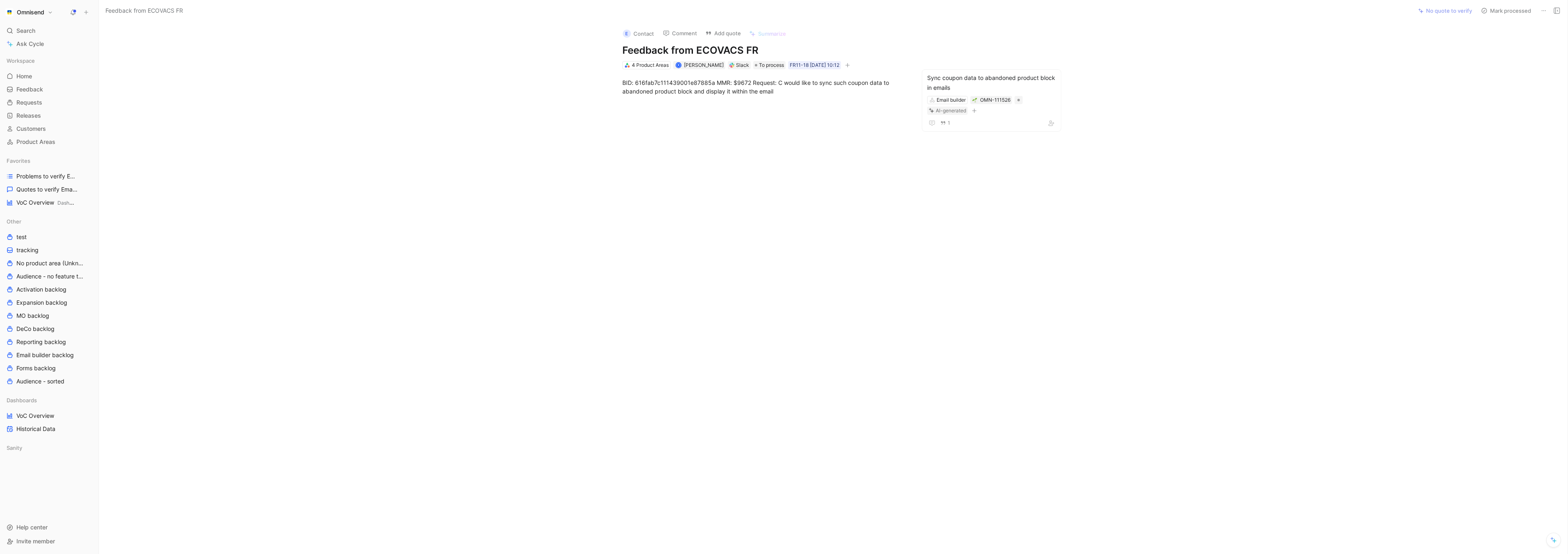
click at [641, 83] on div "BID: 616fab7c111439001e87885a MMR: $9672 Request: C would like to sync such cou…" at bounding box center [764, 86] width 284 height 17
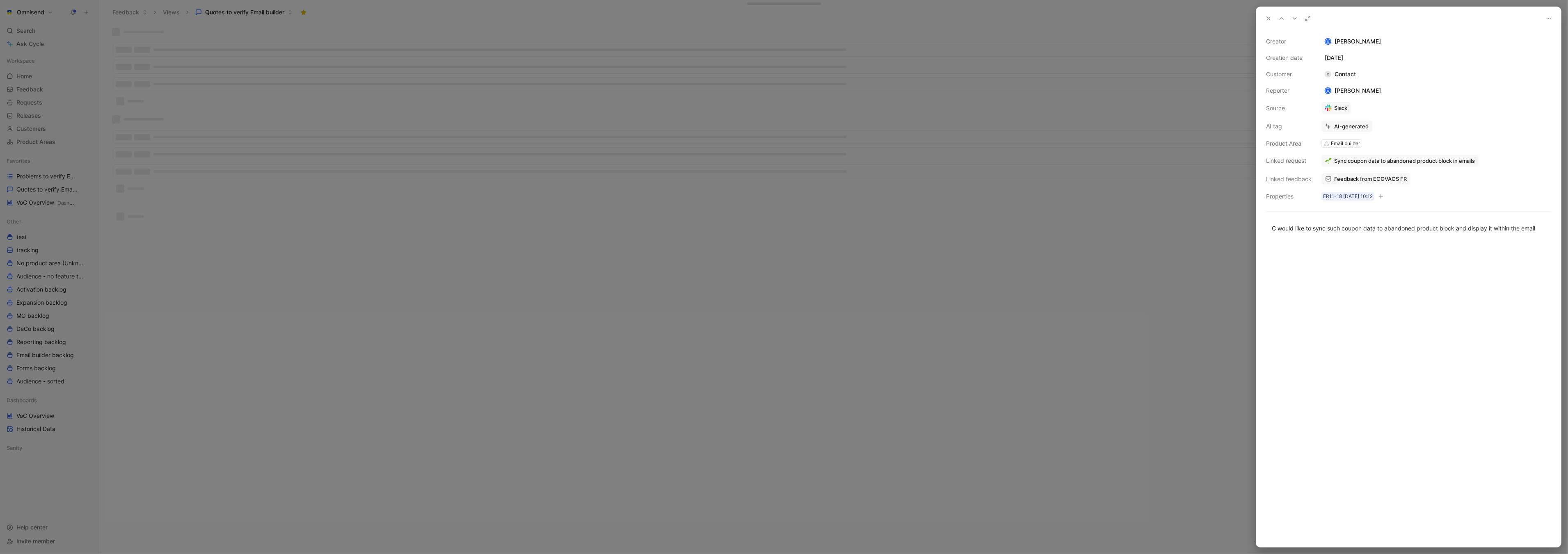
click at [267, 286] on div at bounding box center [784, 277] width 1568 height 554
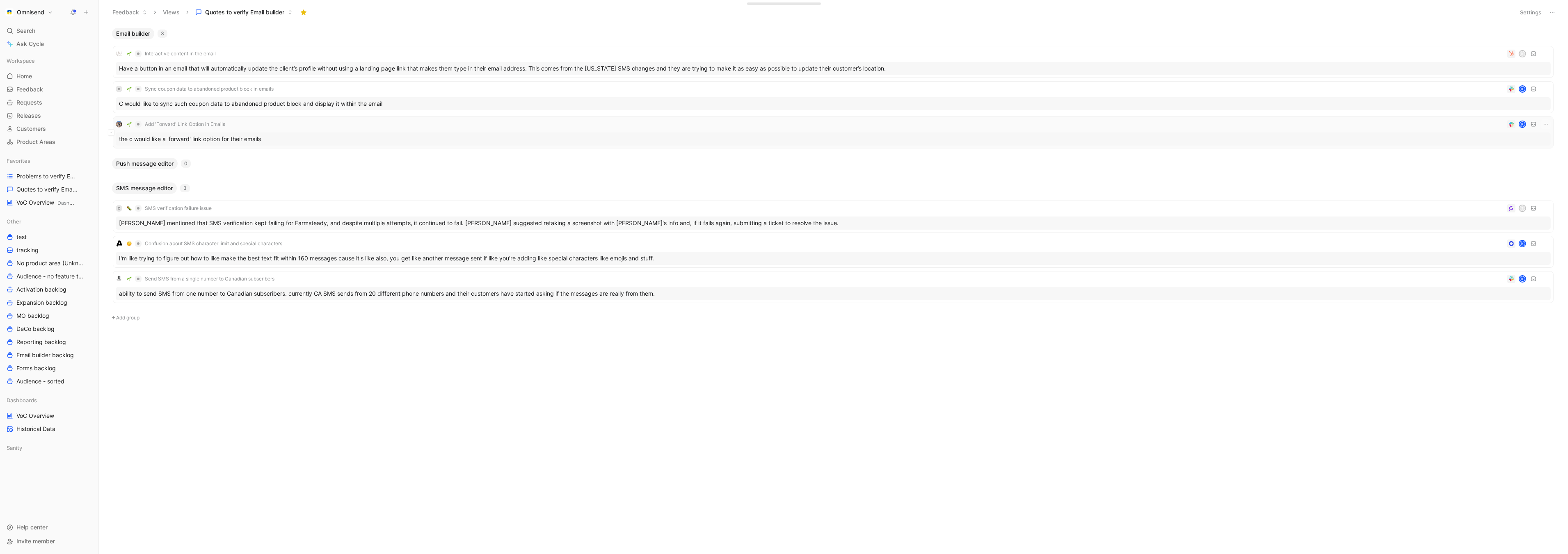
click at [267, 141] on div "the c would like a 'forward' link option for their emails" at bounding box center [832, 139] width 1435 height 14
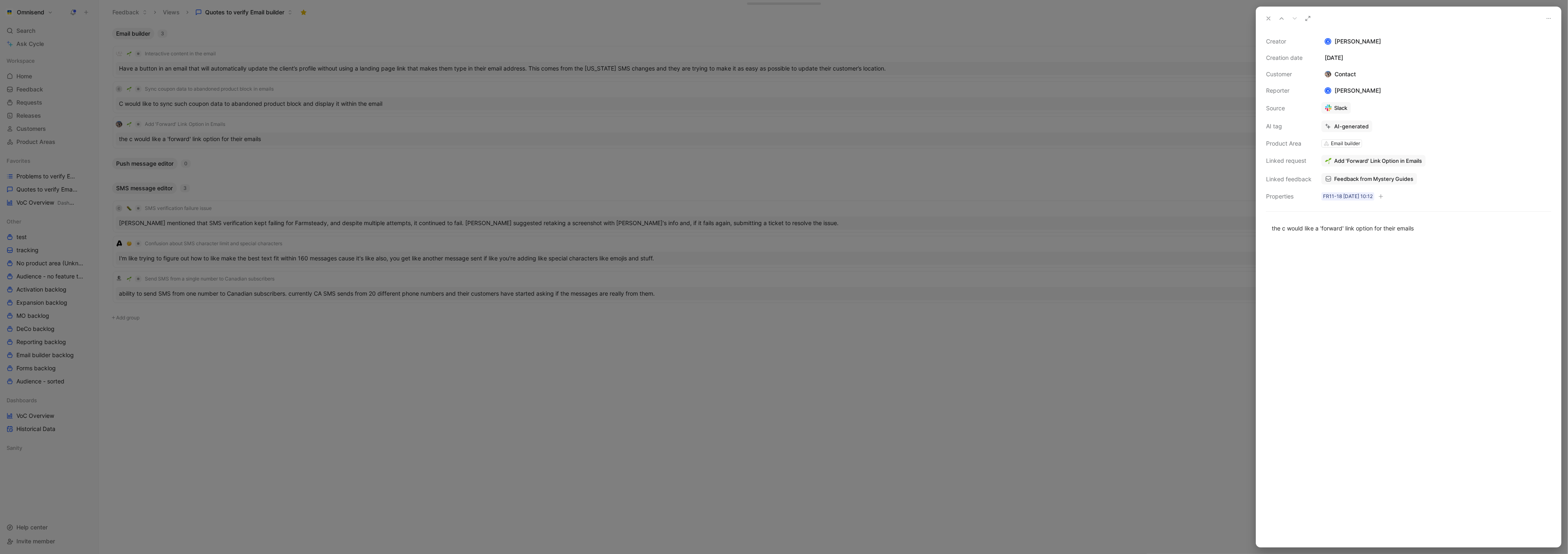
click at [879, 96] on div at bounding box center [784, 277] width 1568 height 554
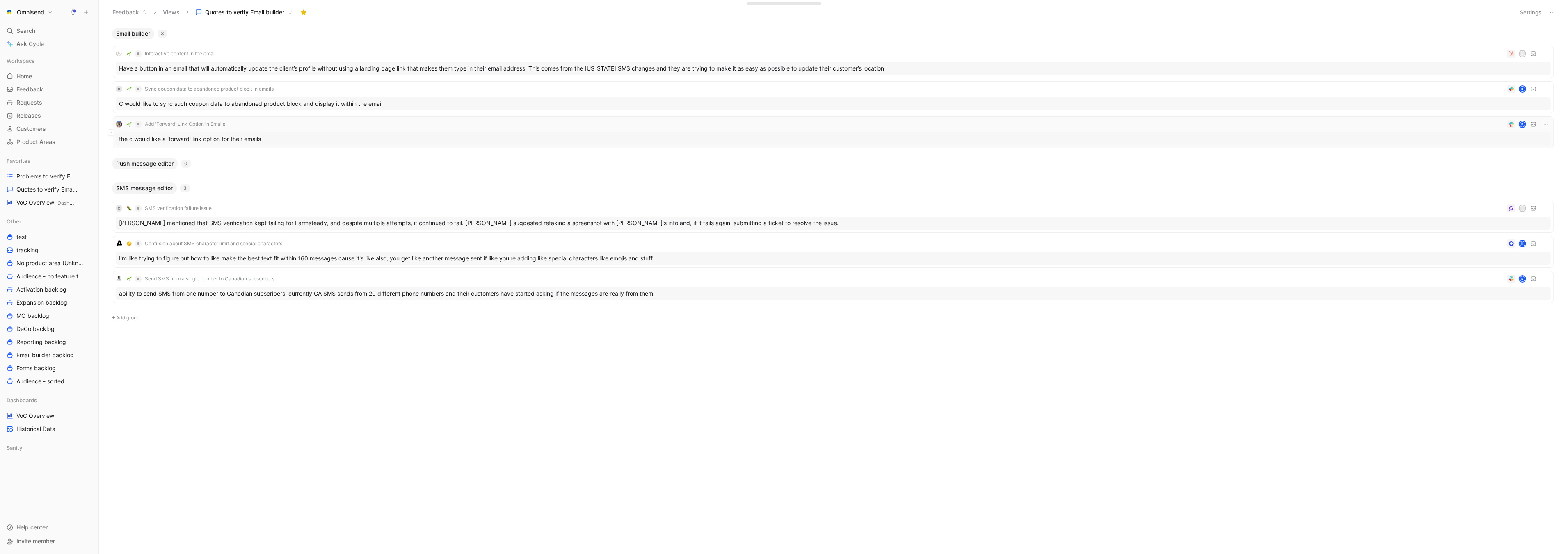
click at [349, 141] on div "the c would like a 'forward' link option for their emails" at bounding box center [832, 139] width 1435 height 14
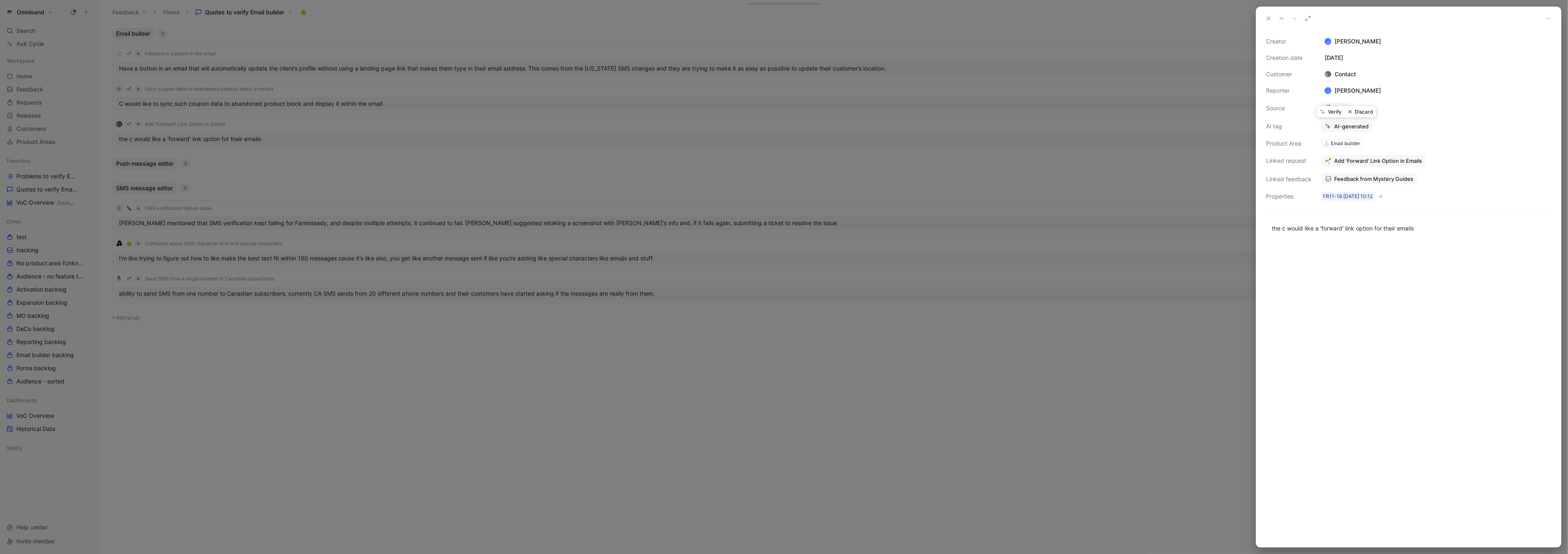
click at [1327, 114] on button "Verify" at bounding box center [1329, 112] width 28 height 12
click at [1119, 185] on div at bounding box center [784, 277] width 1568 height 554
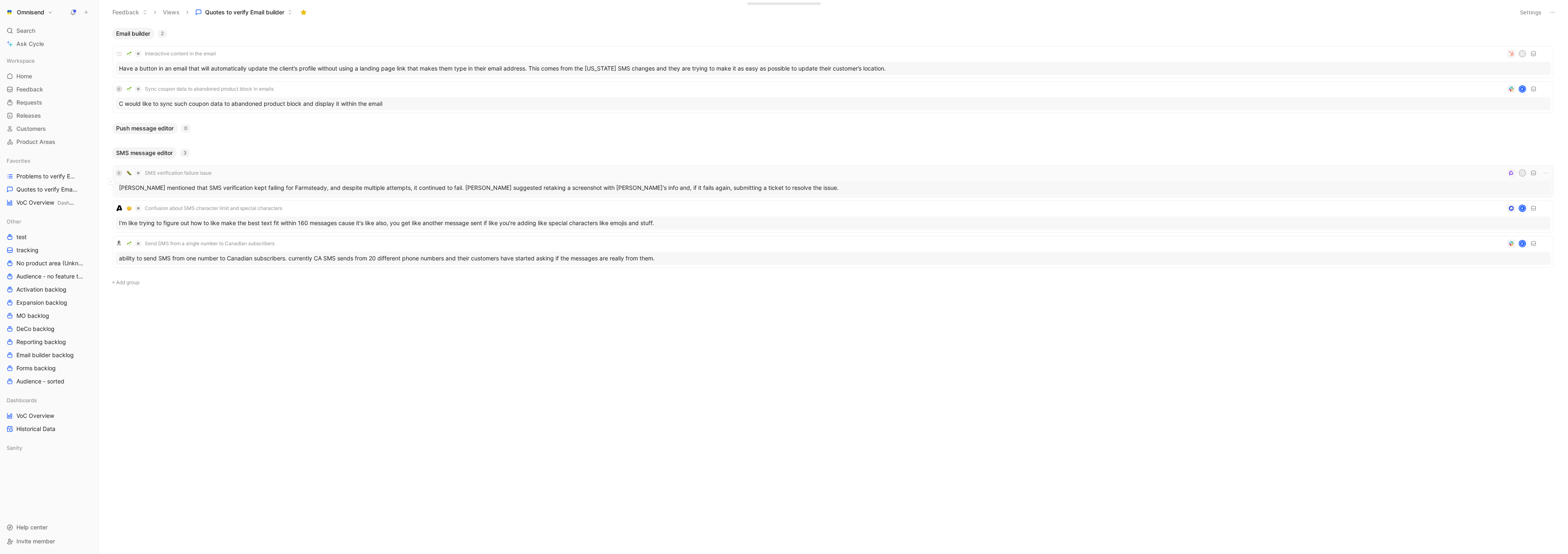
click at [402, 191] on div "[PERSON_NAME] mentioned that SMS verification kept failing for Farmsteady, and …" at bounding box center [832, 187] width 1435 height 14
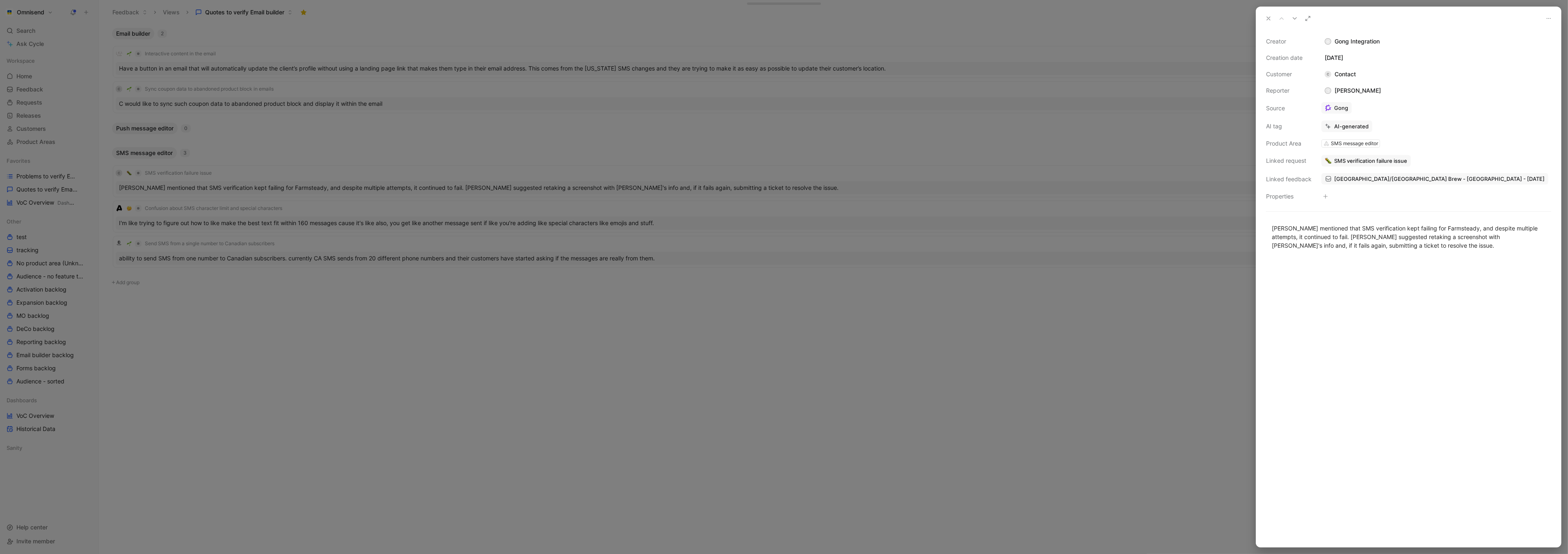
click at [1388, 161] on span "SMS verification failure issue" at bounding box center [1370, 160] width 73 height 7
click at [1365, 159] on span "SMS verification failure issue" at bounding box center [1370, 160] width 73 height 7
click at [1342, 147] on button "Open" at bounding box center [1337, 144] width 30 height 12
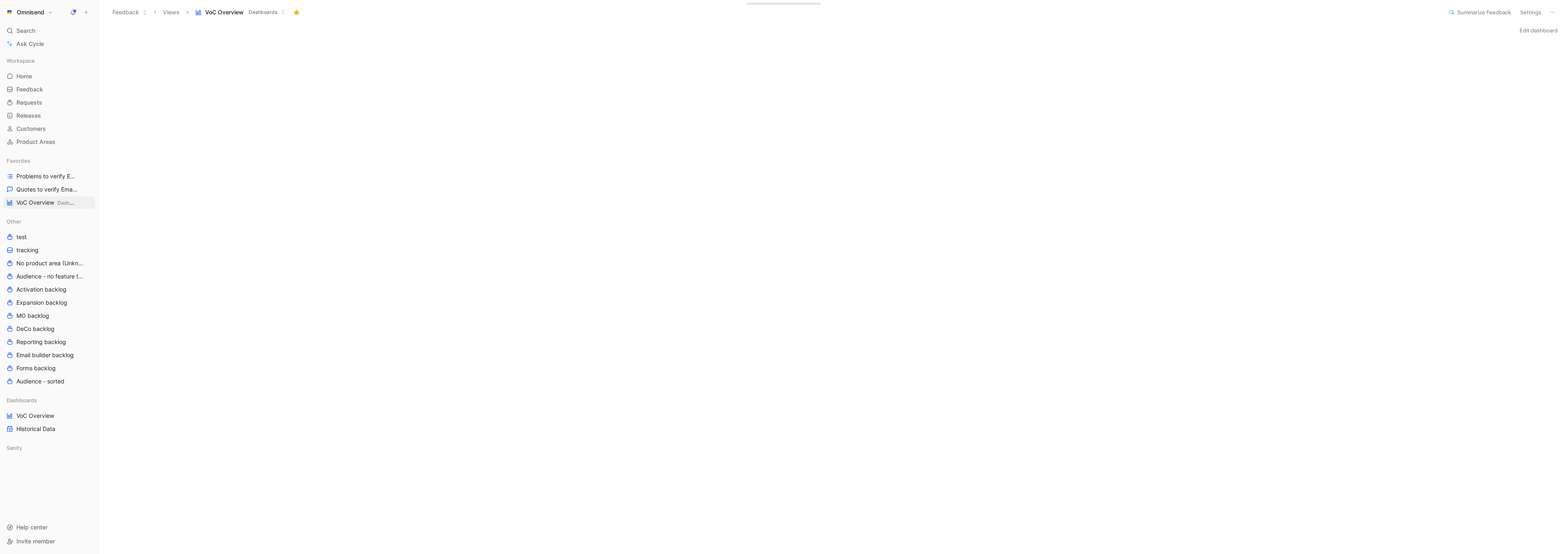
scroll to position [354, 0]
